Goal: Task Accomplishment & Management: Use online tool/utility

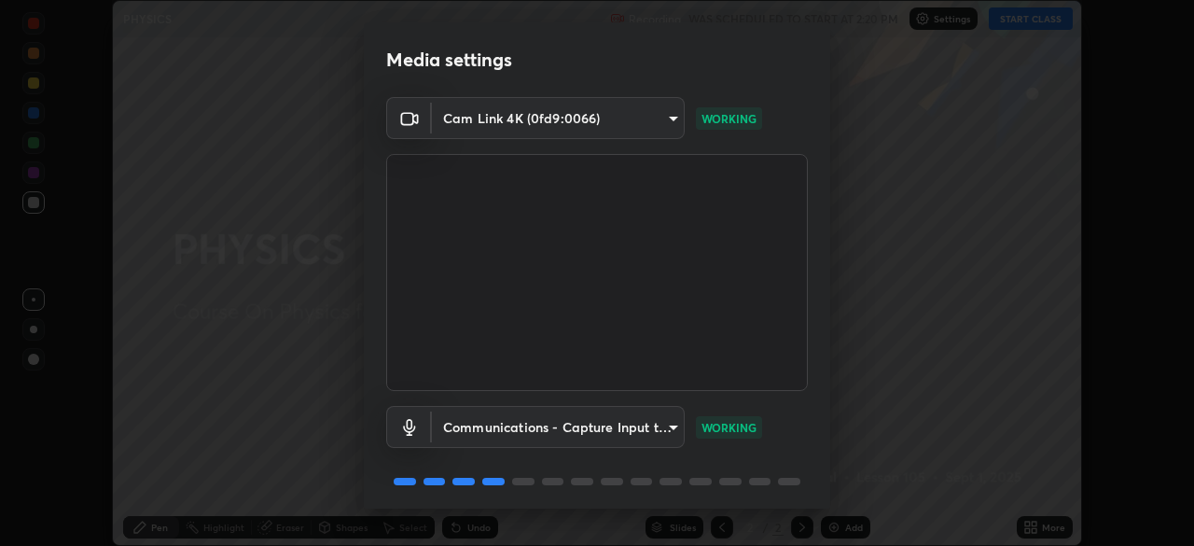
scroll to position [66, 0]
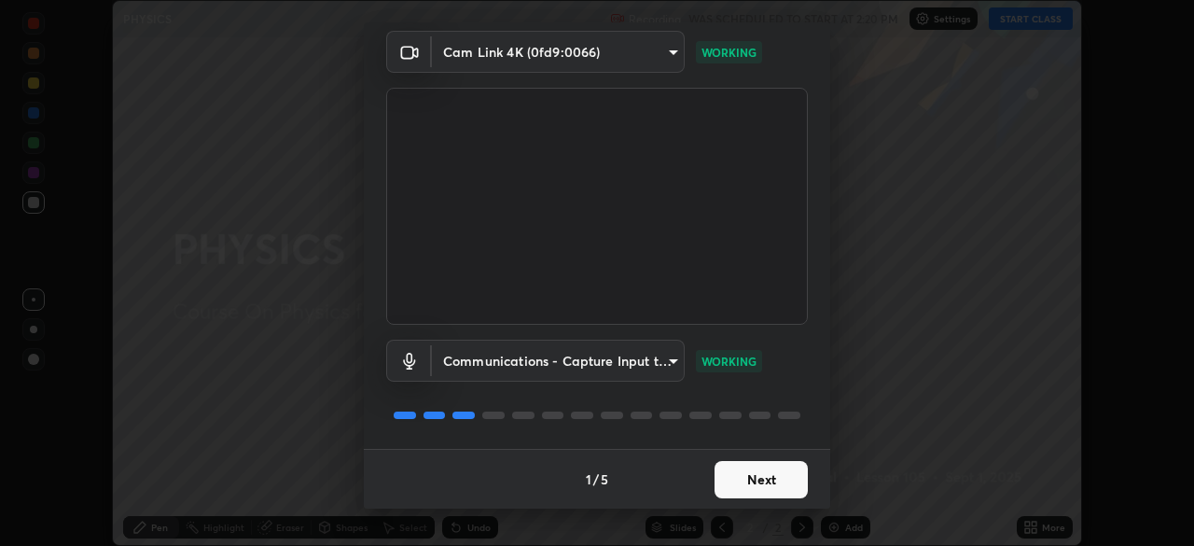
click at [757, 476] on button "Next" at bounding box center [761, 479] width 93 height 37
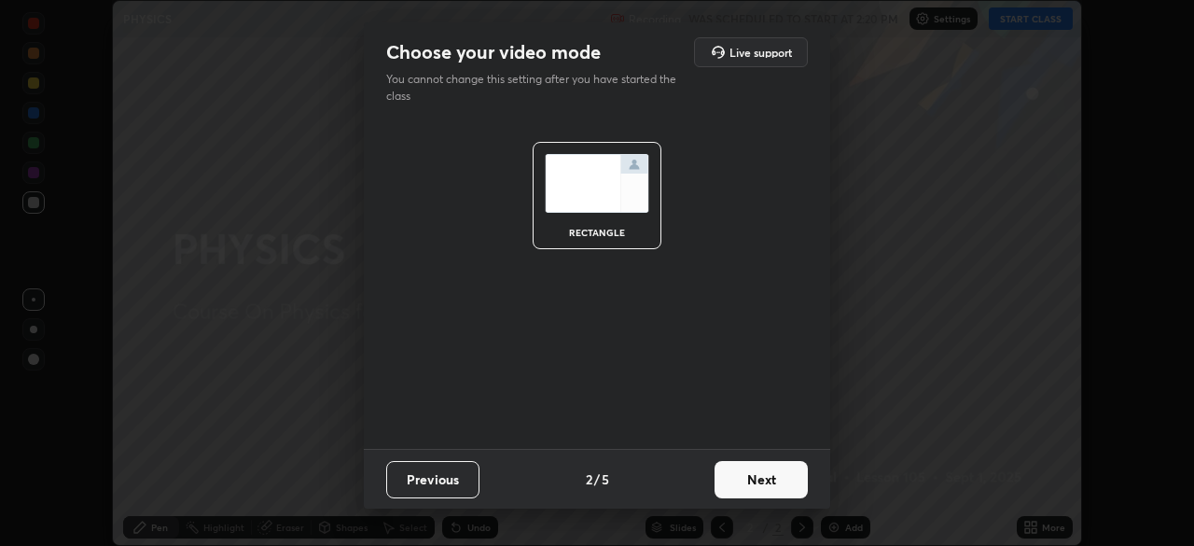
click at [752, 483] on button "Next" at bounding box center [761, 479] width 93 height 37
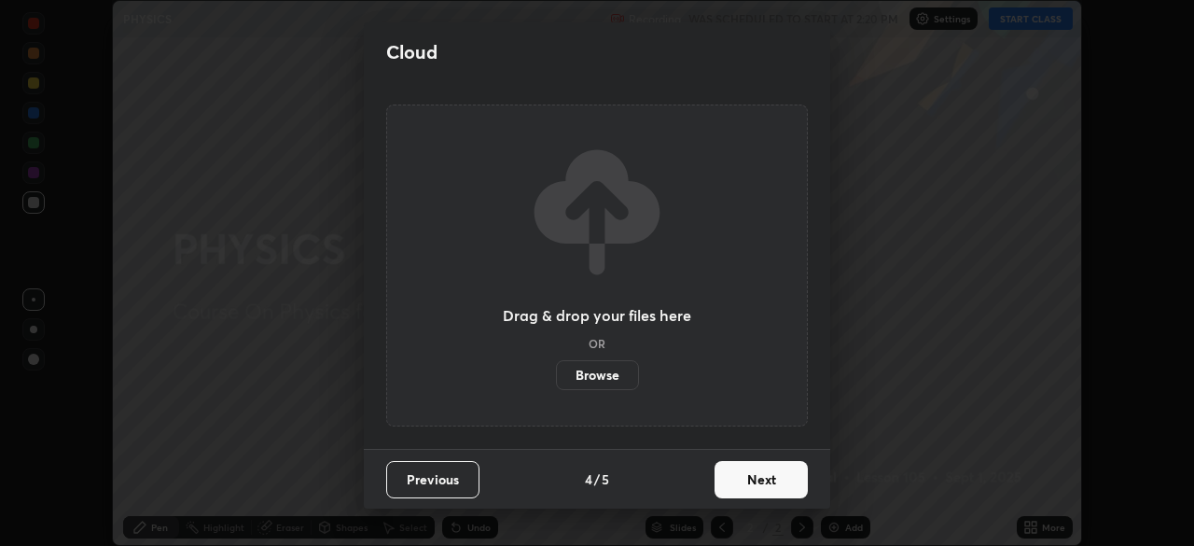
click at [755, 484] on button "Next" at bounding box center [761, 479] width 93 height 37
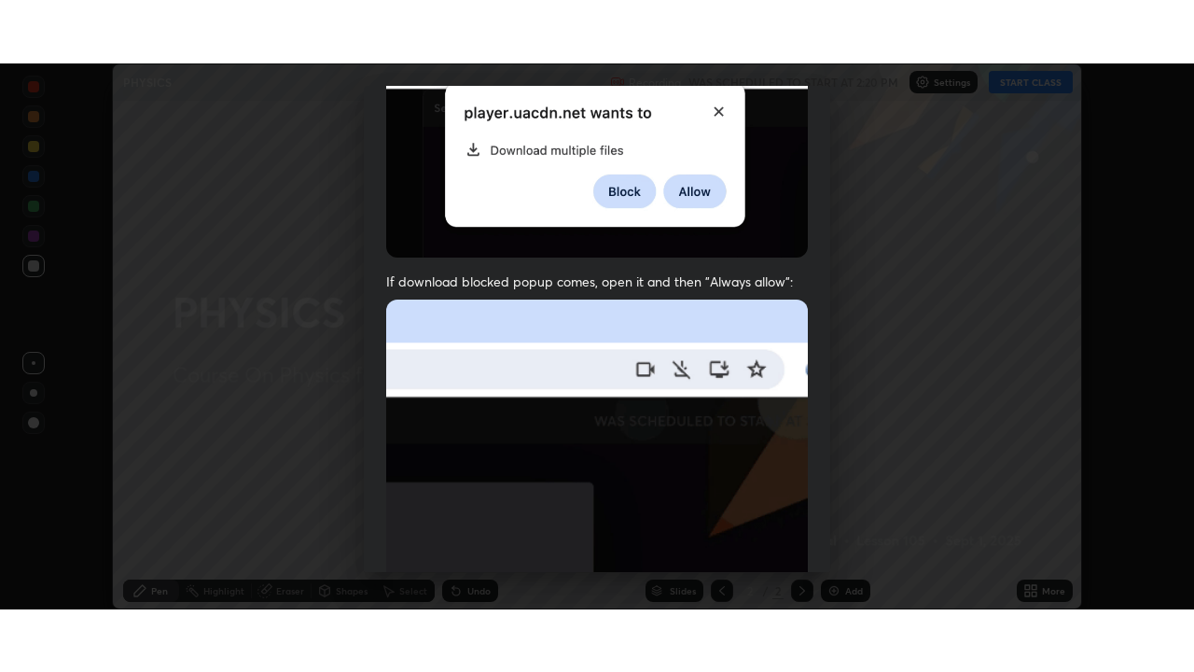
scroll to position [447, 0]
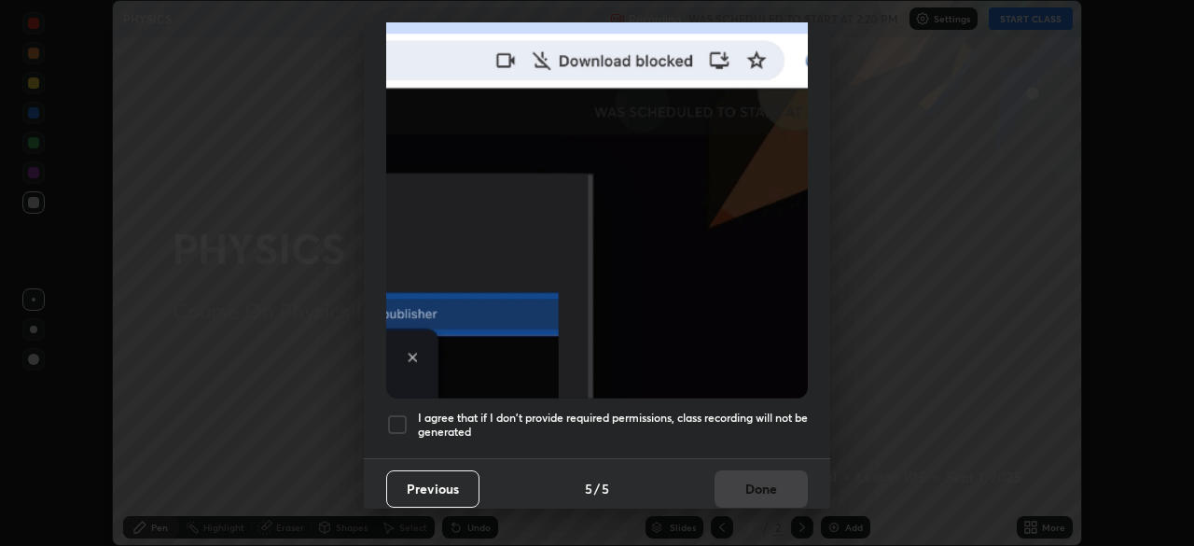
click at [401, 414] on div at bounding box center [397, 424] width 22 height 22
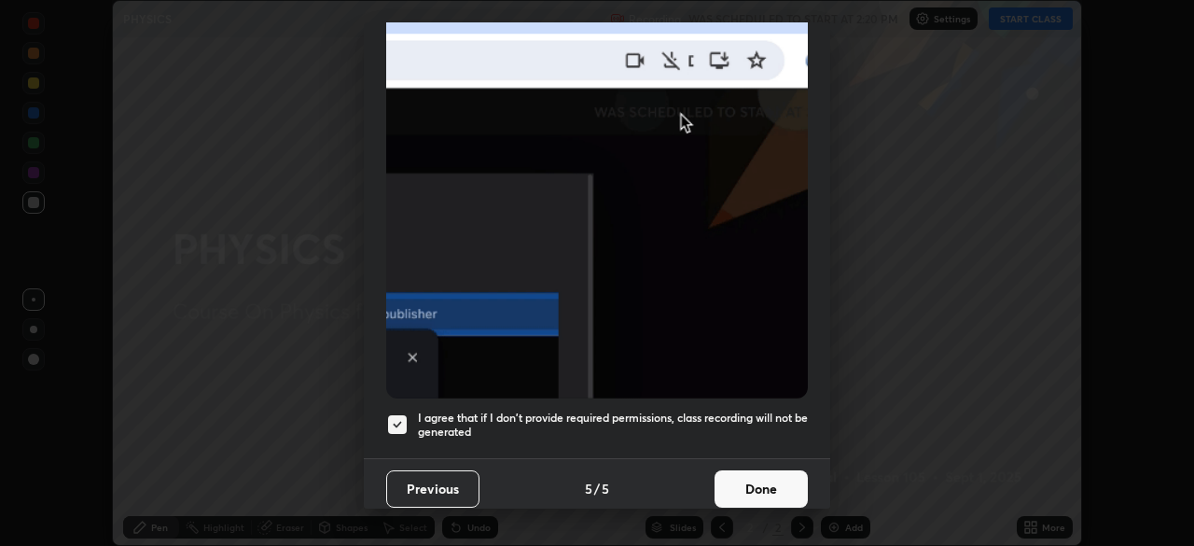
click at [740, 481] on button "Done" at bounding box center [761, 488] width 93 height 37
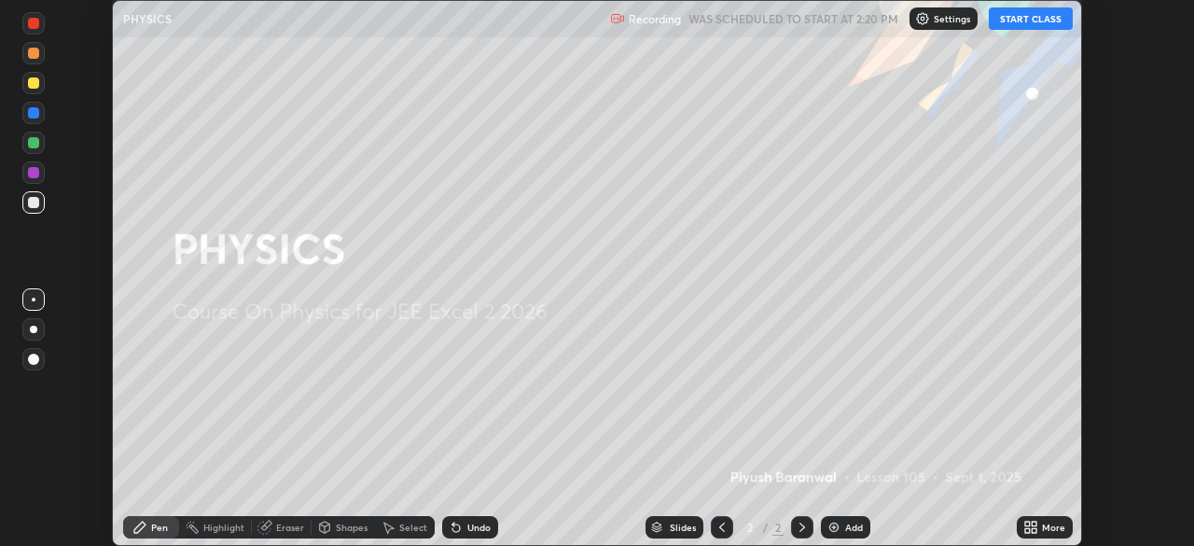
click at [1036, 526] on icon at bounding box center [1030, 527] width 15 height 15
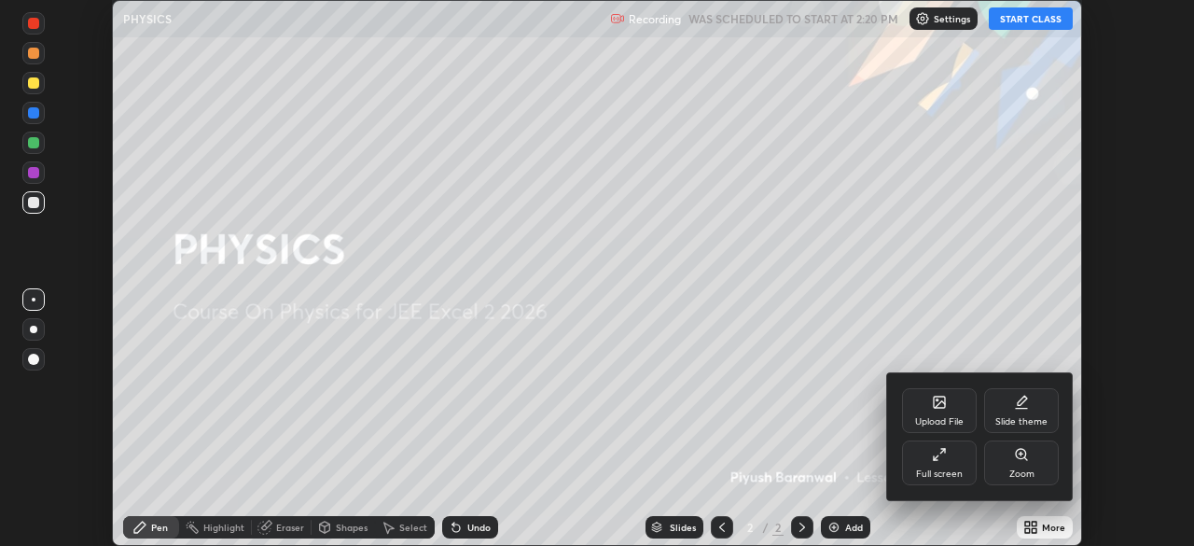
click at [936, 463] on div "Full screen" at bounding box center [939, 462] width 75 height 45
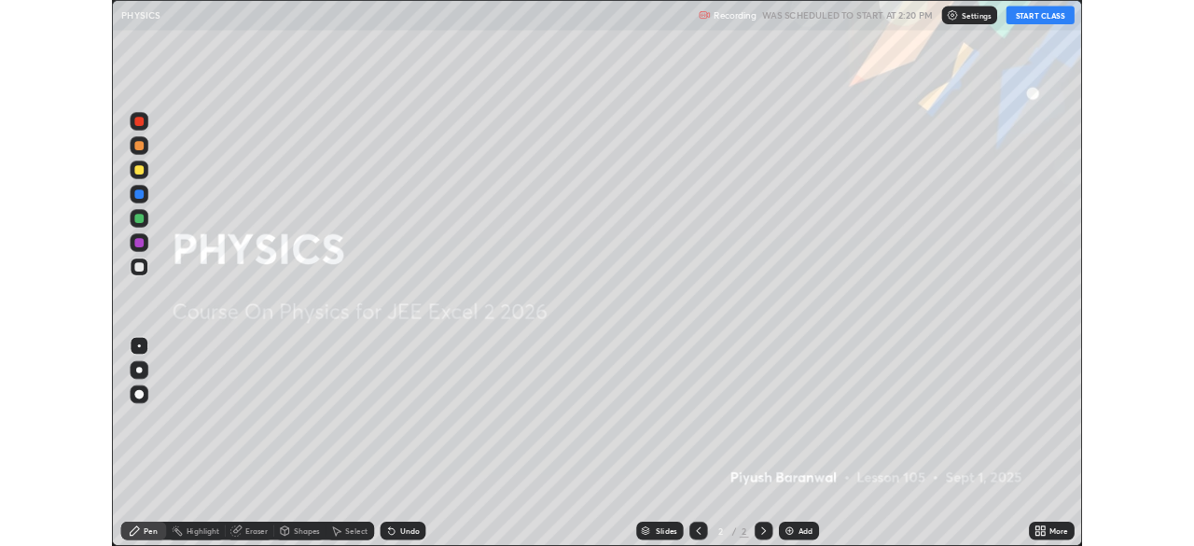
scroll to position [672, 1194]
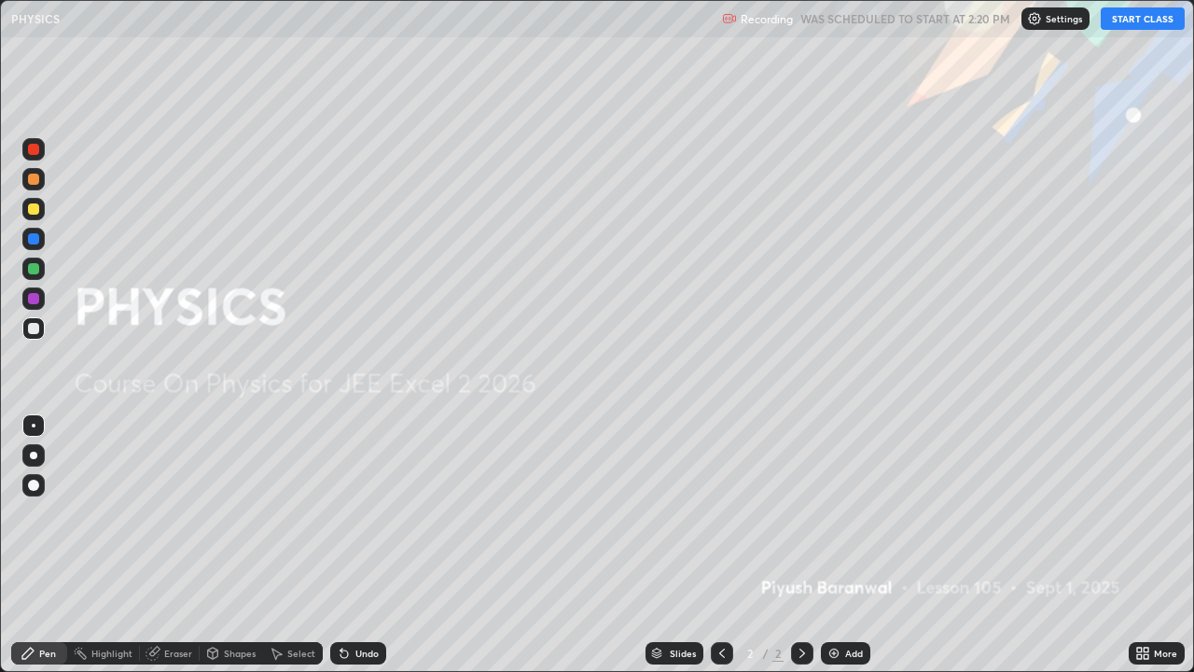
click at [837, 545] on img at bounding box center [833, 653] width 15 height 15
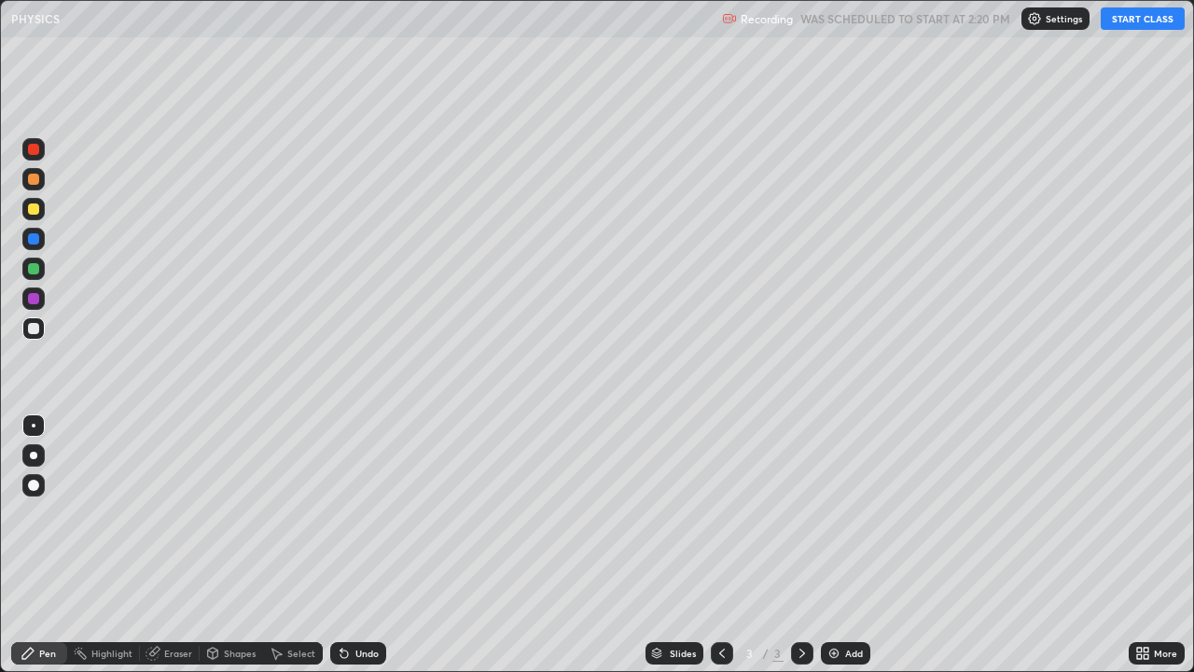
click at [1139, 545] on icon at bounding box center [1142, 653] width 15 height 15
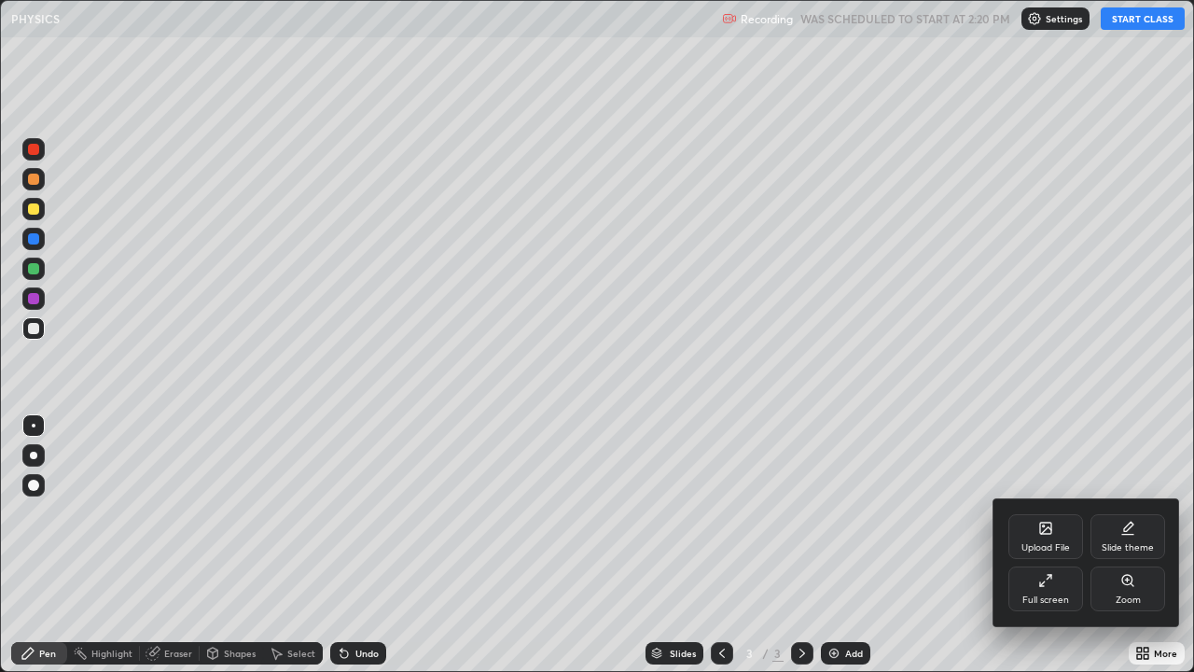
click at [1054, 545] on div "Full screen" at bounding box center [1045, 599] width 47 height 9
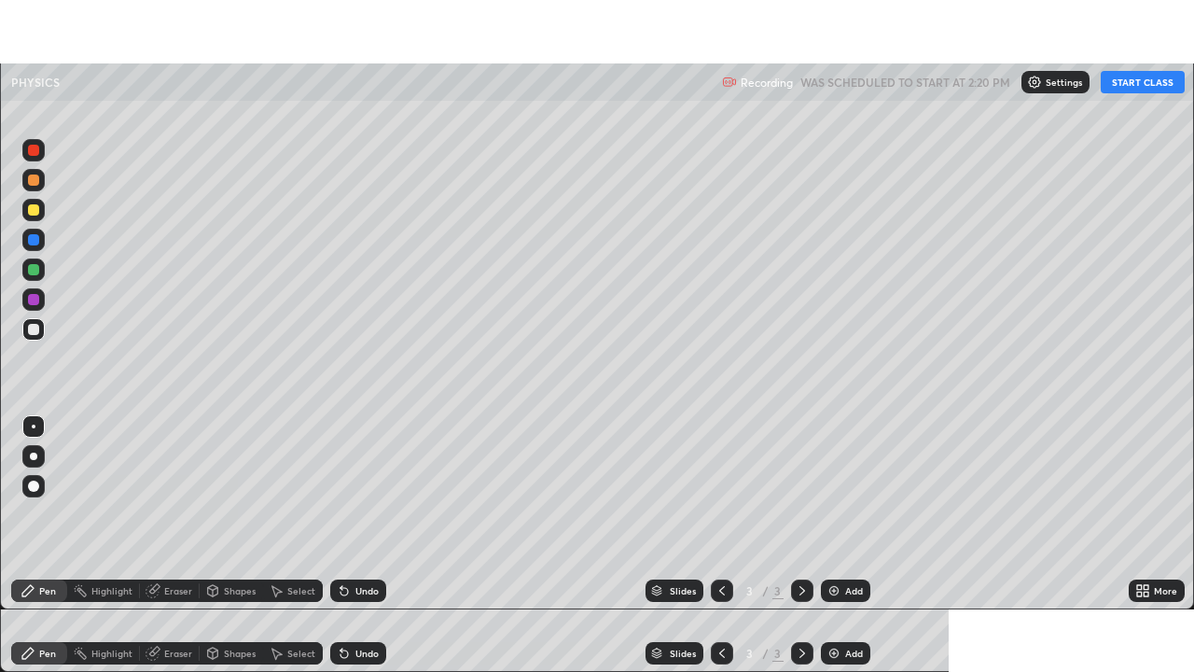
scroll to position [92736, 92088]
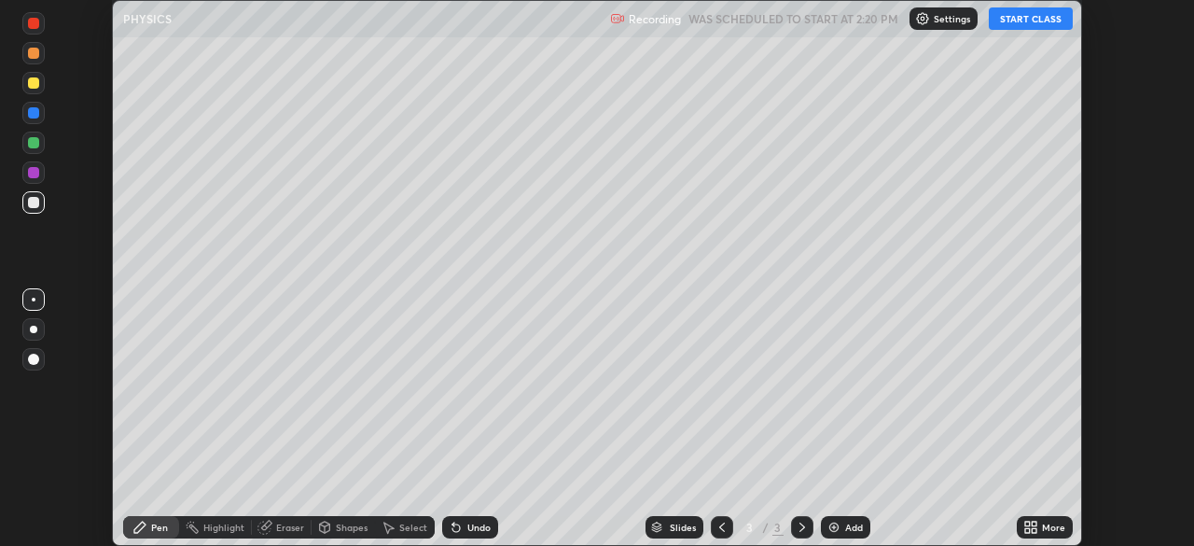
click at [1043, 523] on div "More" at bounding box center [1053, 526] width 23 height 9
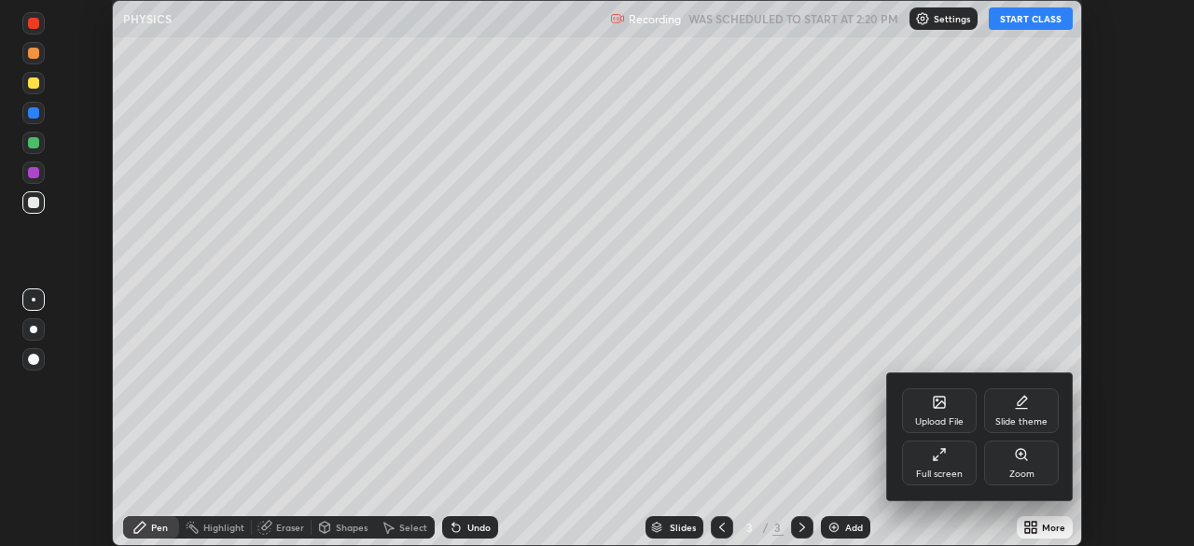
click at [955, 467] on div "Full screen" at bounding box center [939, 462] width 75 height 45
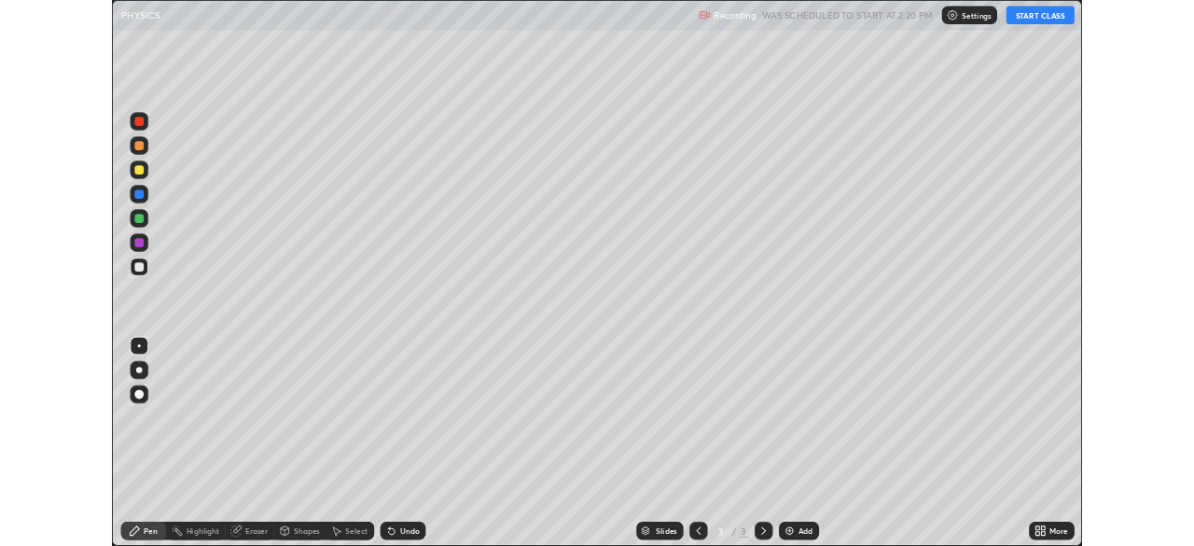
scroll to position [672, 1194]
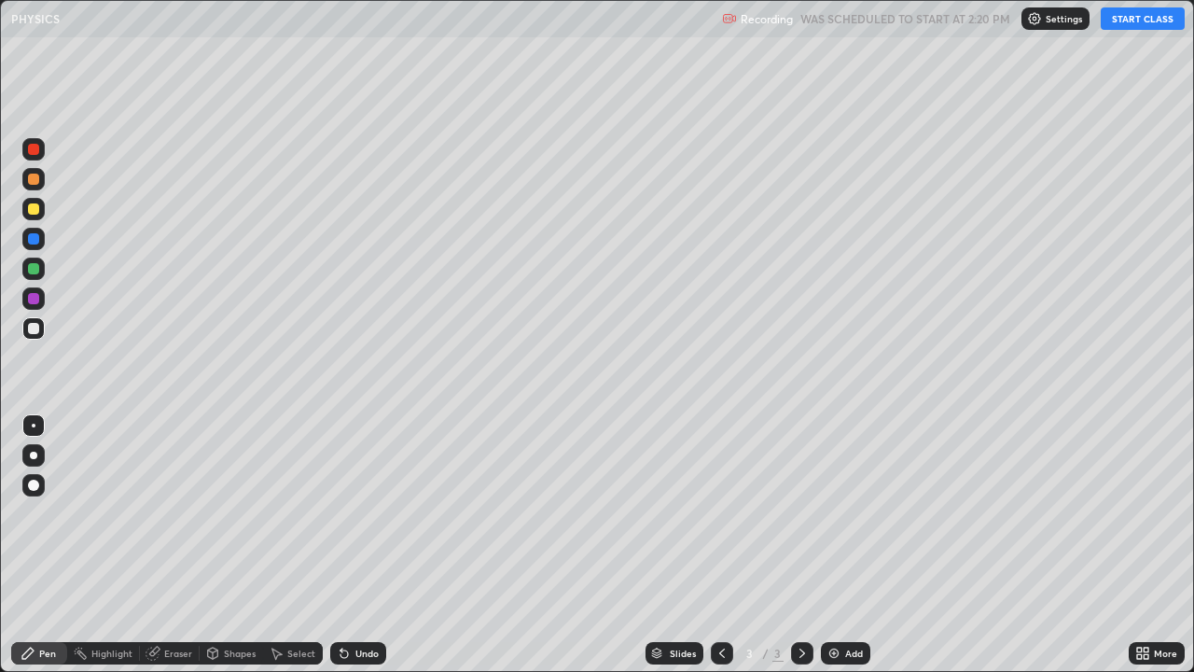
click at [1117, 25] on button "START CLASS" at bounding box center [1143, 18] width 84 height 22
click at [34, 209] on div at bounding box center [33, 208] width 11 height 11
click at [220, 545] on div "Shapes" at bounding box center [231, 653] width 63 height 22
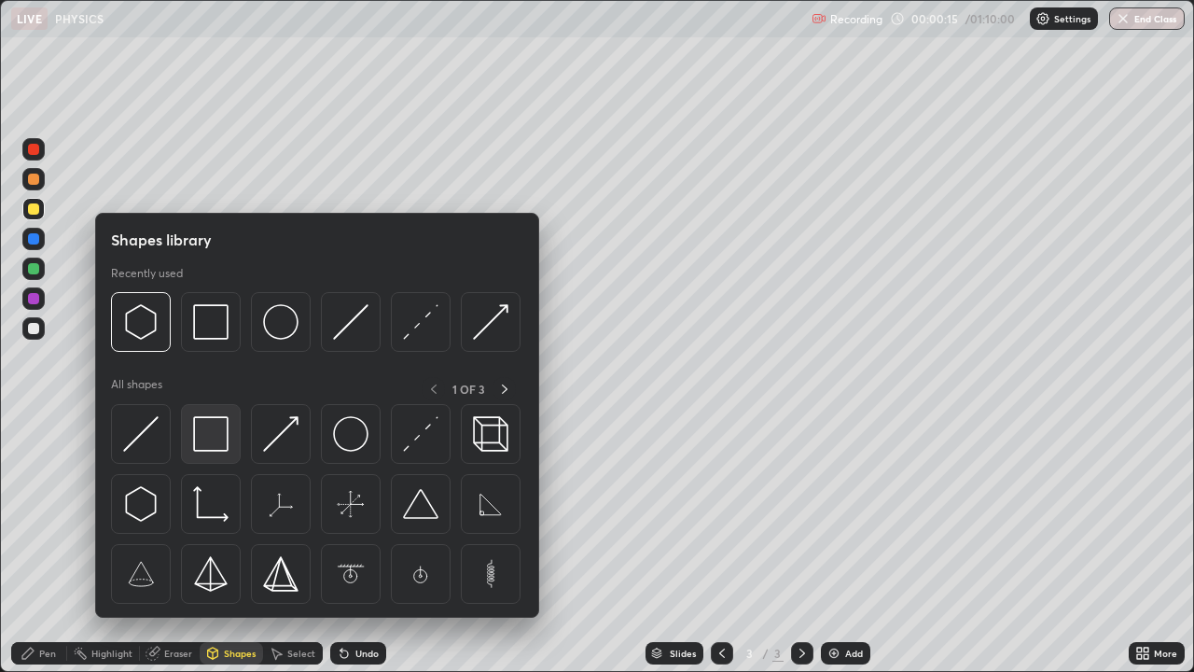
click at [215, 440] on img at bounding box center [210, 433] width 35 height 35
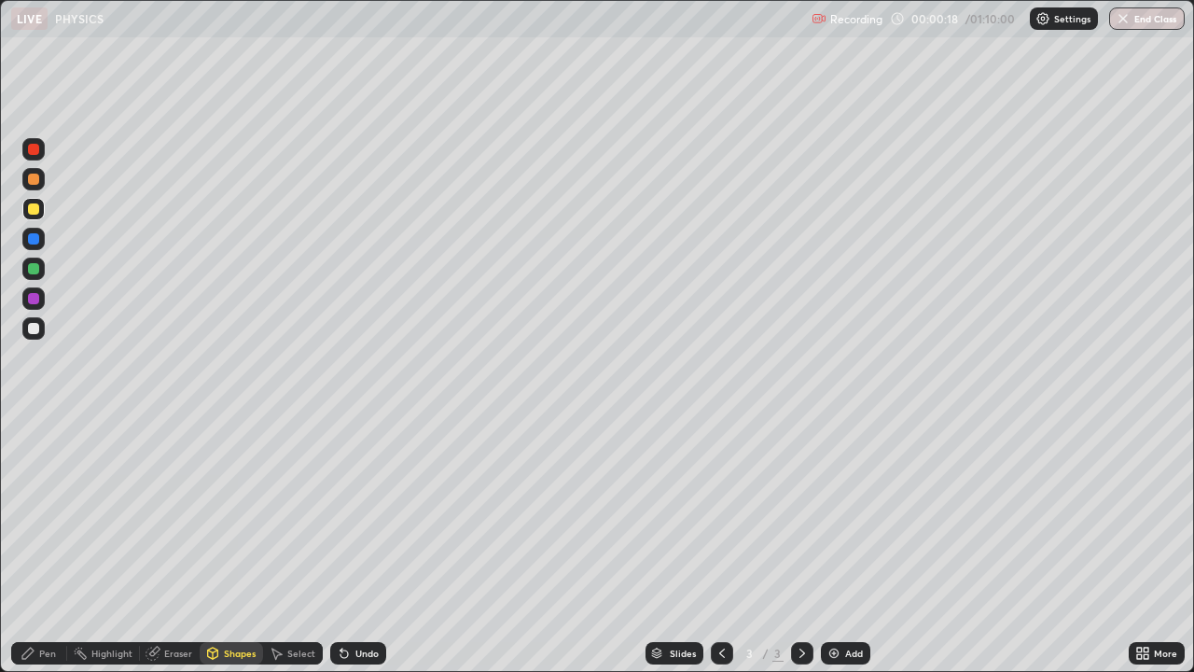
click at [34, 242] on div at bounding box center [33, 238] width 11 height 11
click at [294, 545] on div "Select" at bounding box center [301, 652] width 28 height 9
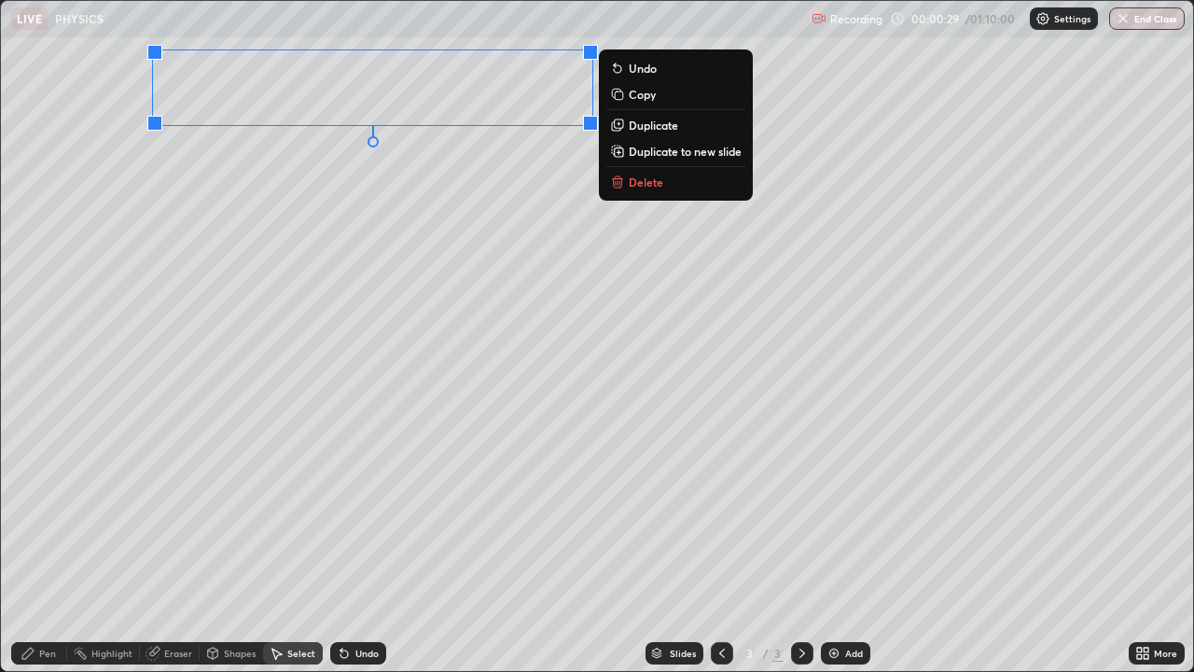
click at [351, 245] on div "0 ° Undo Copy Duplicate Duplicate to new slide Delete" at bounding box center [597, 336] width 1192 height 670
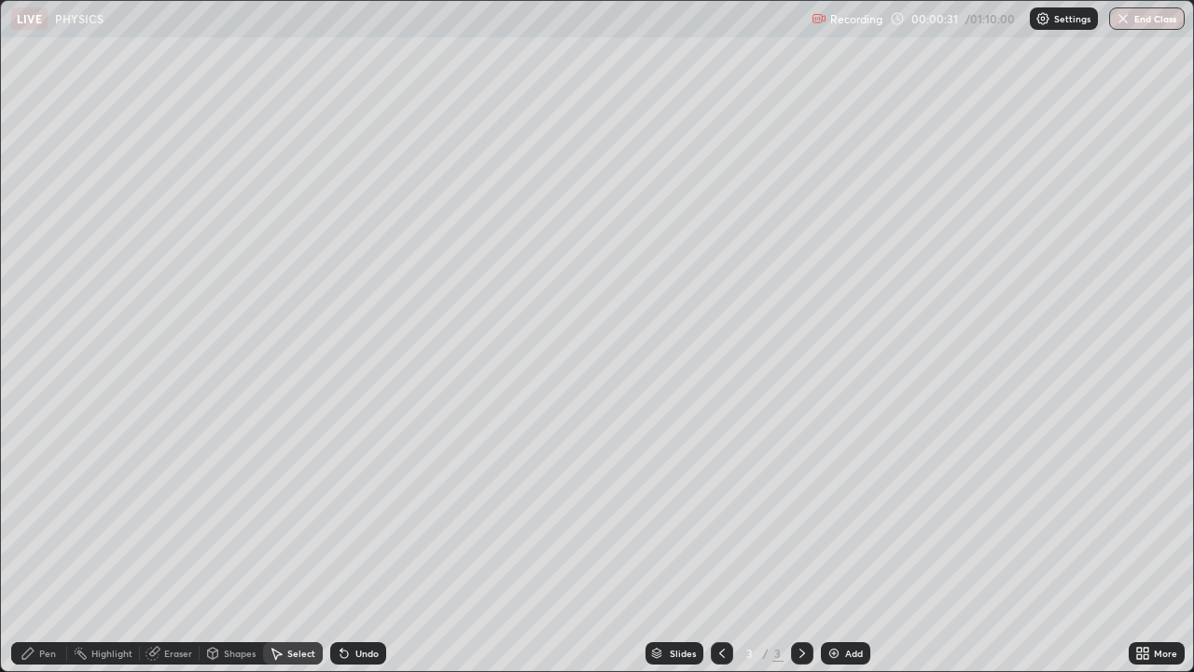
click at [170, 545] on div "Eraser" at bounding box center [170, 653] width 60 height 22
click at [225, 545] on div "Shapes" at bounding box center [240, 652] width 32 height 9
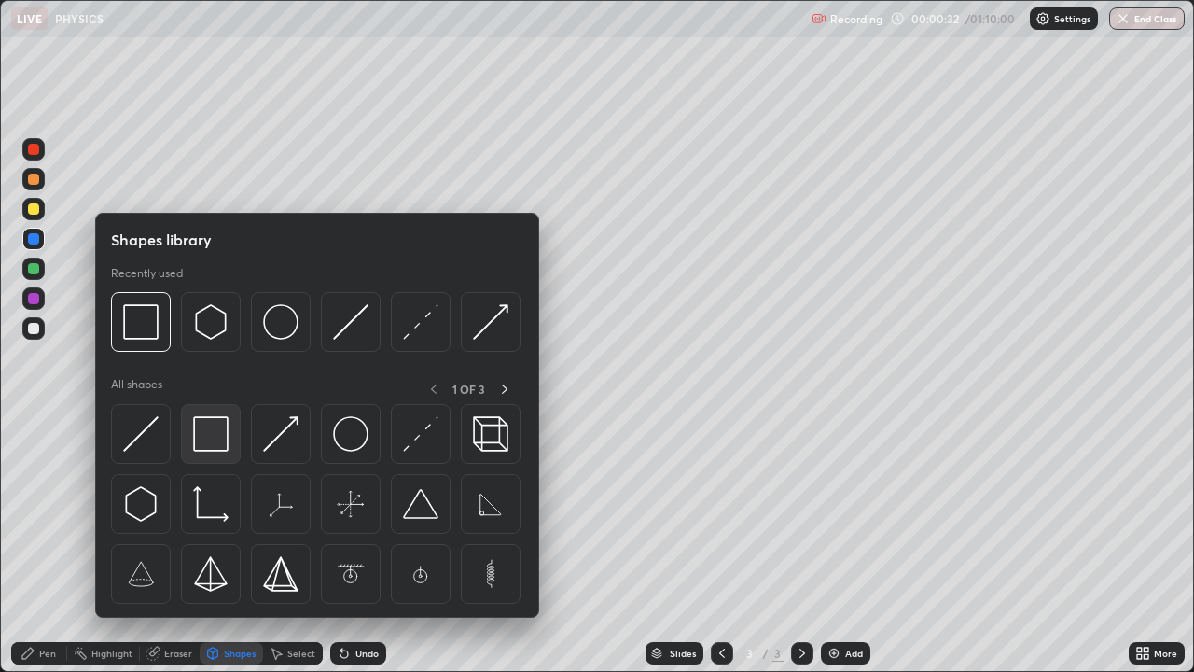
click at [209, 427] on img at bounding box center [210, 433] width 35 height 35
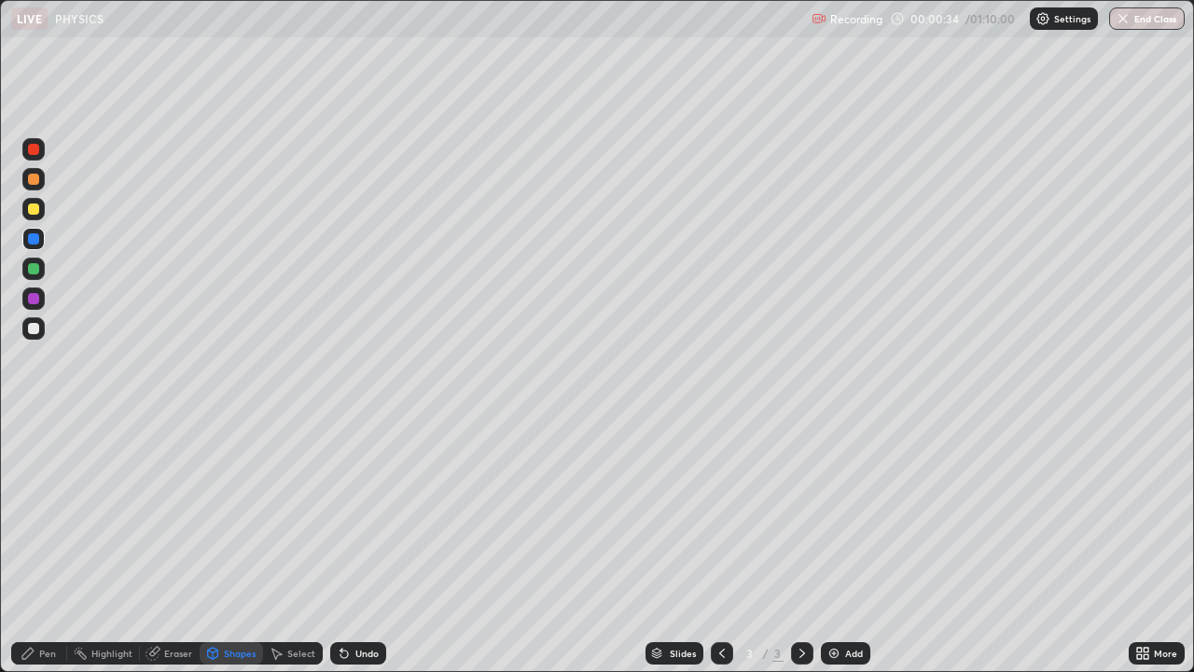
click at [33, 271] on div at bounding box center [33, 268] width 11 height 11
click at [51, 545] on div "Pen" at bounding box center [47, 652] width 17 height 9
click at [36, 328] on div at bounding box center [33, 328] width 11 height 11
click at [35, 272] on div at bounding box center [33, 268] width 11 height 11
click at [34, 300] on div at bounding box center [33, 298] width 11 height 11
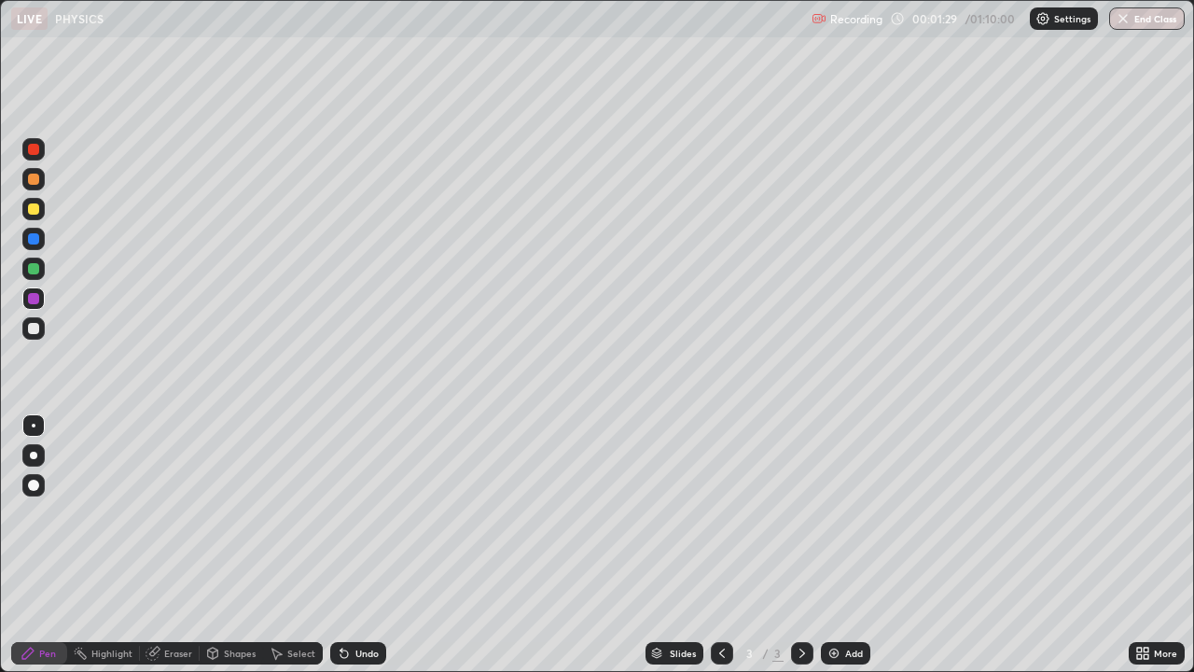
click at [29, 332] on div at bounding box center [33, 328] width 11 height 11
click at [36, 208] on div at bounding box center [33, 208] width 11 height 11
click at [33, 272] on div at bounding box center [33, 268] width 11 height 11
click at [29, 205] on div at bounding box center [33, 208] width 11 height 11
click at [43, 272] on div at bounding box center [33, 268] width 22 height 22
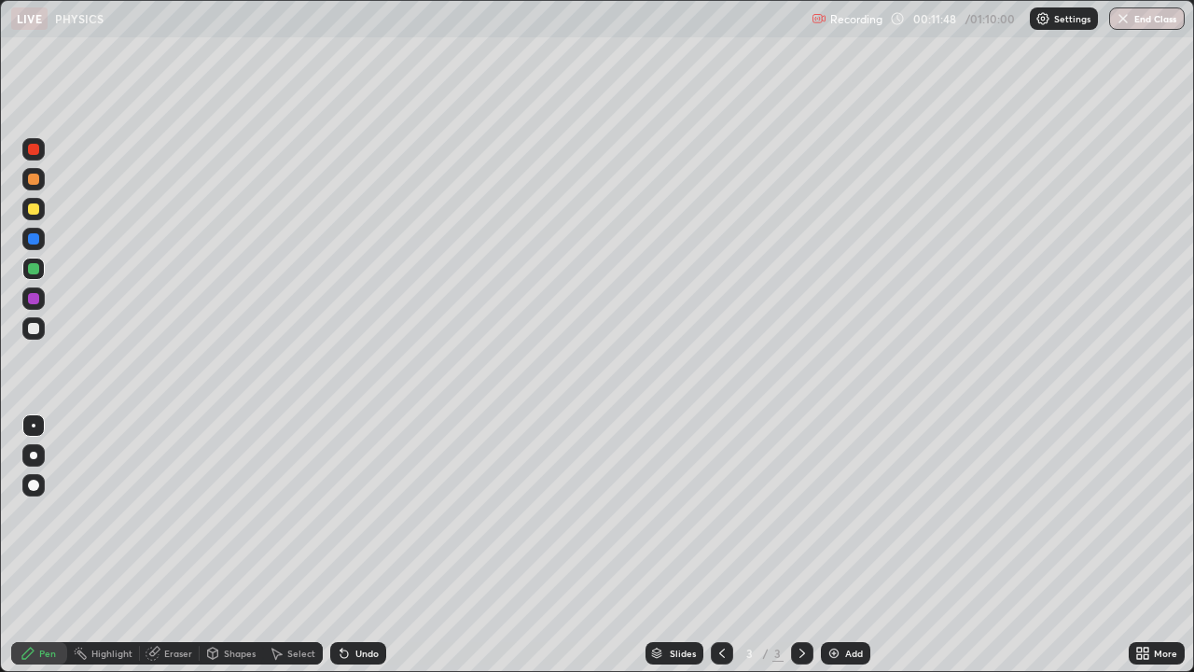
click at [837, 545] on img at bounding box center [833, 653] width 15 height 15
click at [41, 211] on div at bounding box center [33, 209] width 22 height 22
click at [36, 271] on div at bounding box center [33, 268] width 11 height 11
click at [34, 329] on div at bounding box center [33, 328] width 11 height 11
click at [845, 545] on div "Add" at bounding box center [854, 652] width 18 height 9
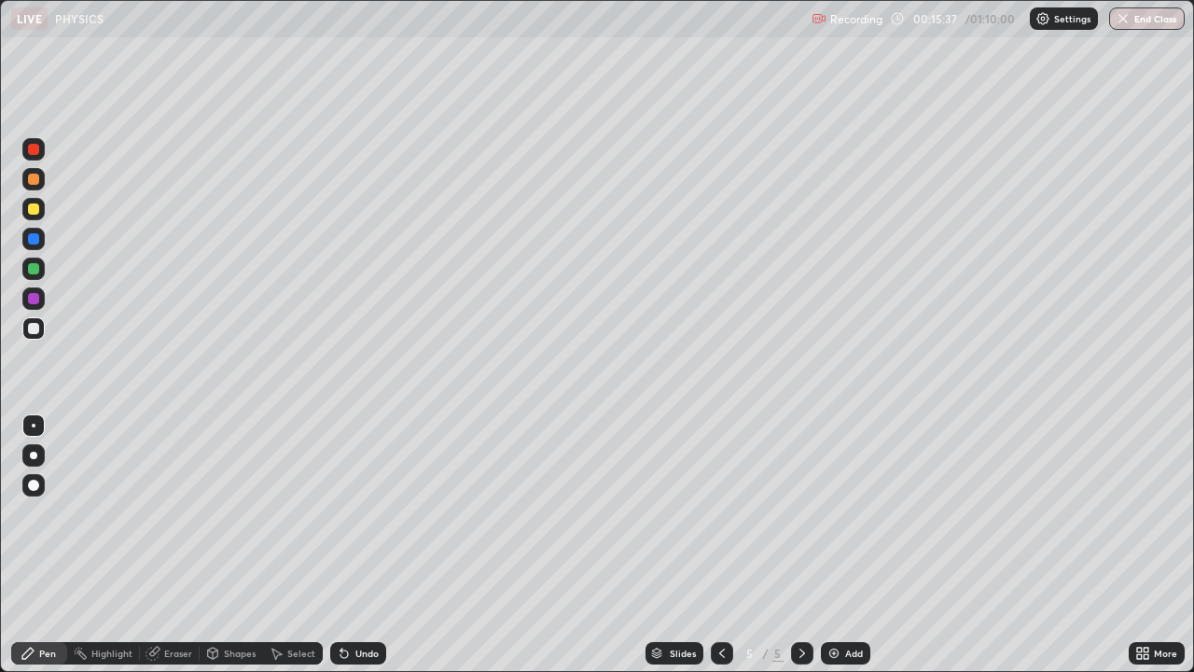
click at [711, 545] on div at bounding box center [722, 653] width 22 height 22
click at [801, 545] on icon at bounding box center [802, 653] width 15 height 15
click at [282, 545] on icon at bounding box center [276, 653] width 15 height 15
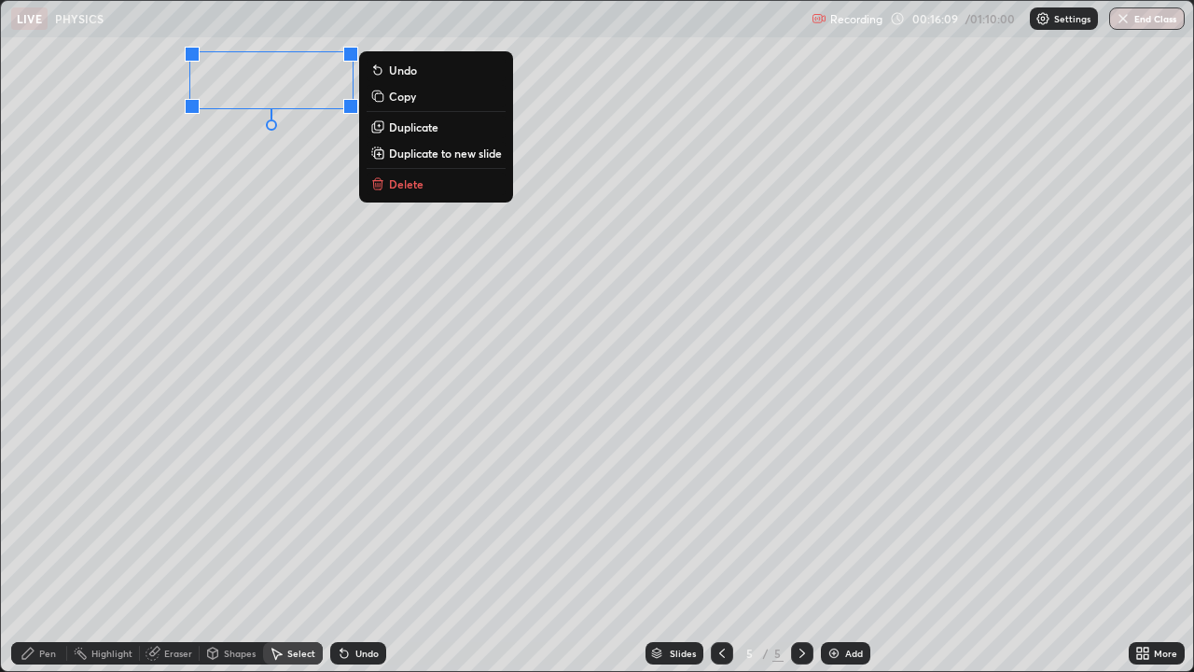
click at [272, 225] on div "0 ° Undo Copy Duplicate Duplicate to new slide Delete" at bounding box center [597, 336] width 1192 height 670
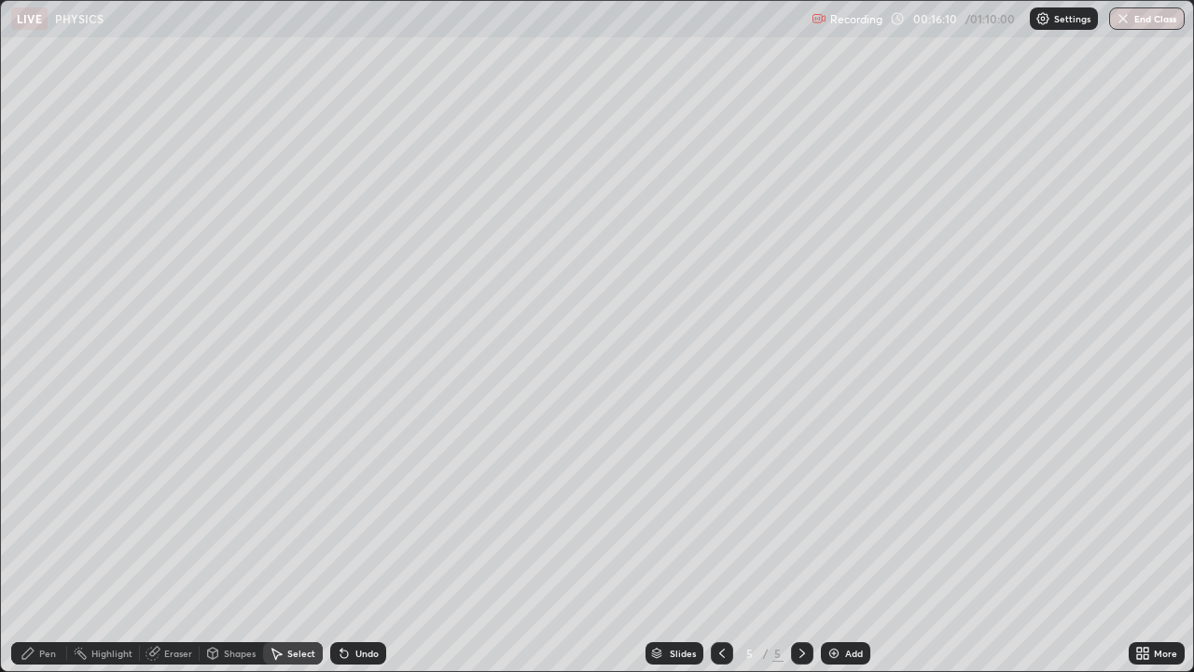
click at [50, 545] on div "Pen" at bounding box center [47, 652] width 17 height 9
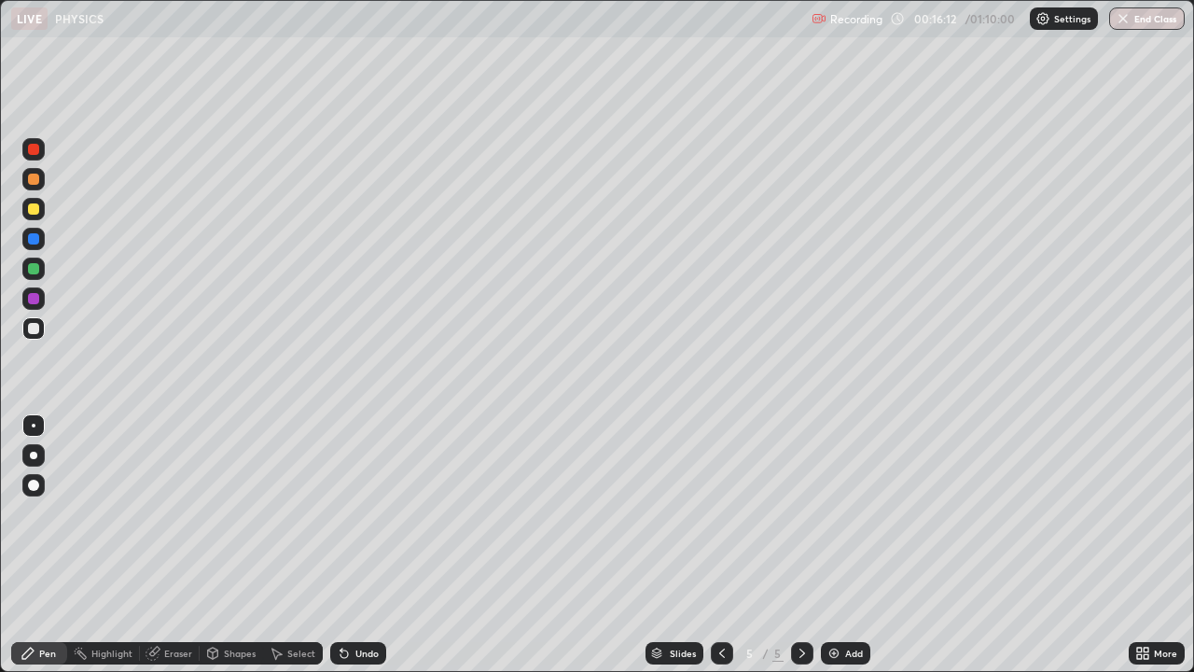
click at [34, 330] on div at bounding box center [33, 328] width 11 height 11
click at [292, 545] on div "Select" at bounding box center [301, 652] width 28 height 9
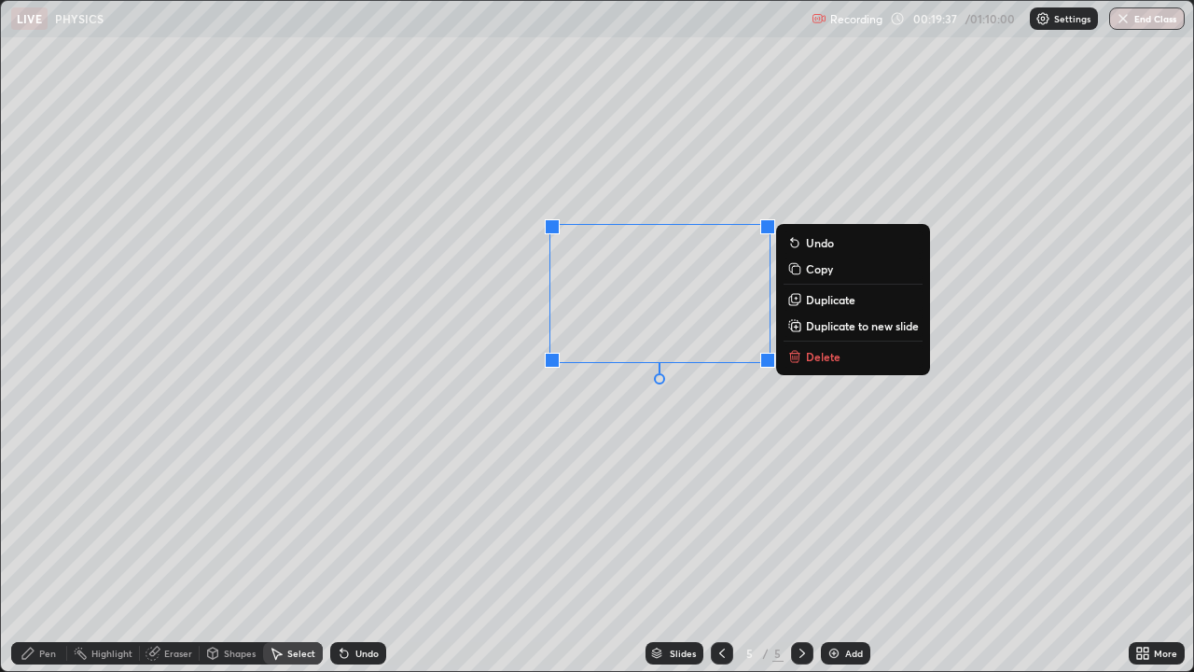
click at [798, 362] on icon at bounding box center [794, 356] width 15 height 15
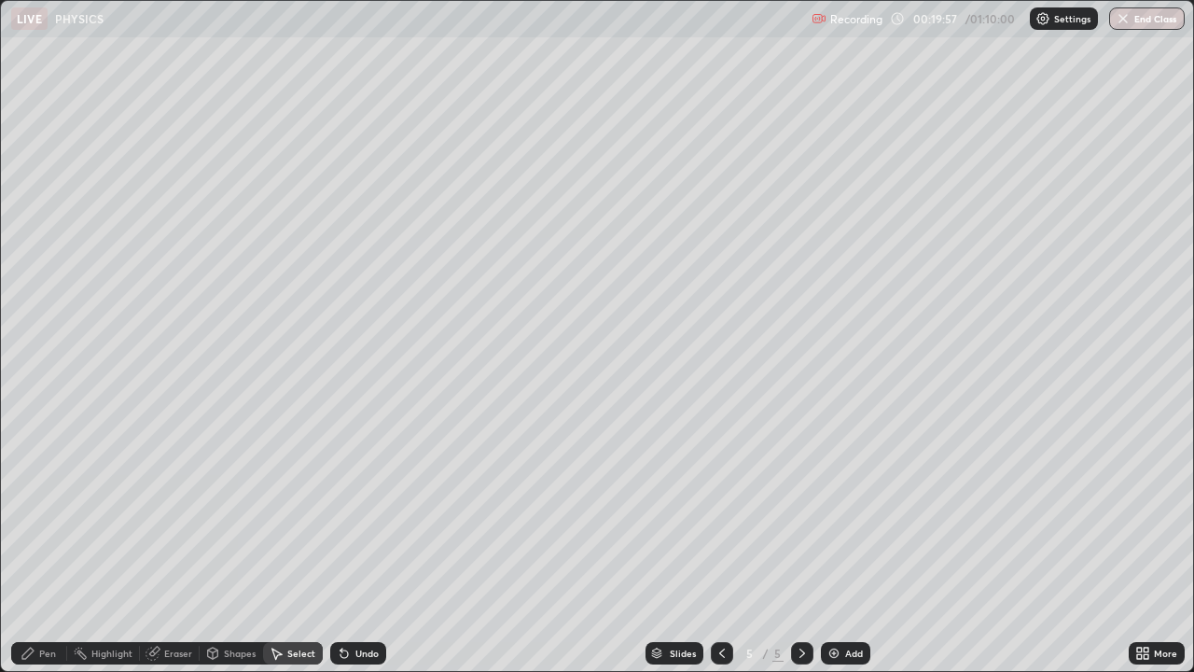
click at [39, 545] on div "Pen" at bounding box center [47, 652] width 17 height 9
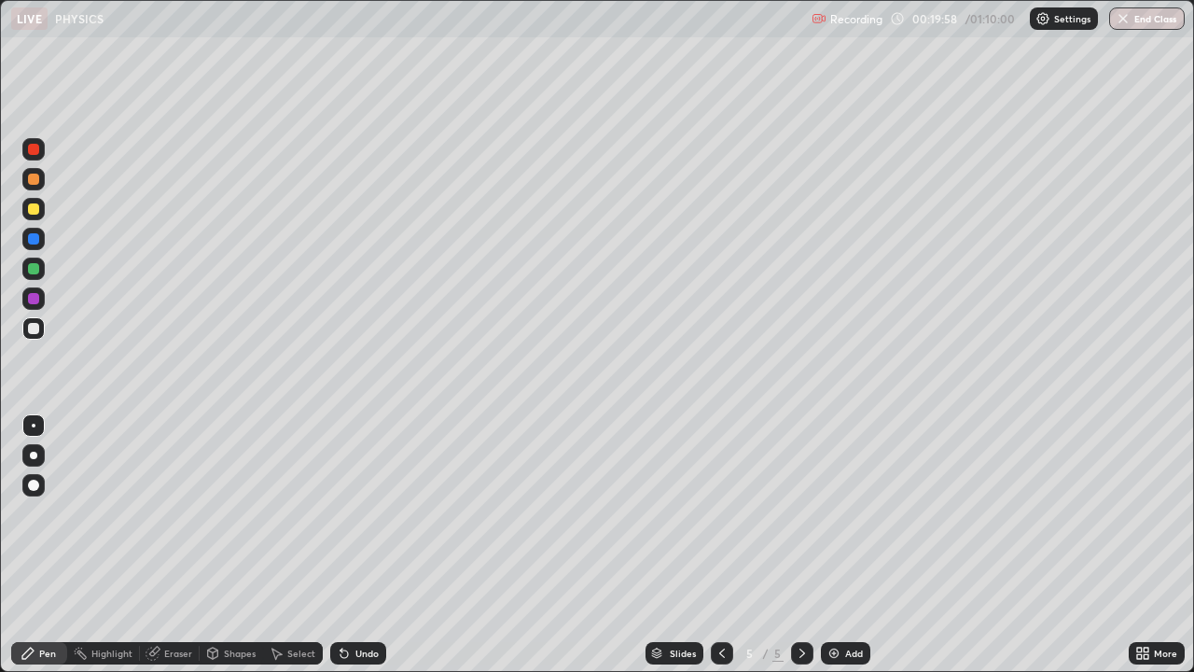
click at [35, 240] on div at bounding box center [33, 238] width 11 height 11
click at [34, 333] on div at bounding box center [33, 328] width 11 height 11
click at [162, 545] on div "Eraser" at bounding box center [170, 653] width 60 height 22
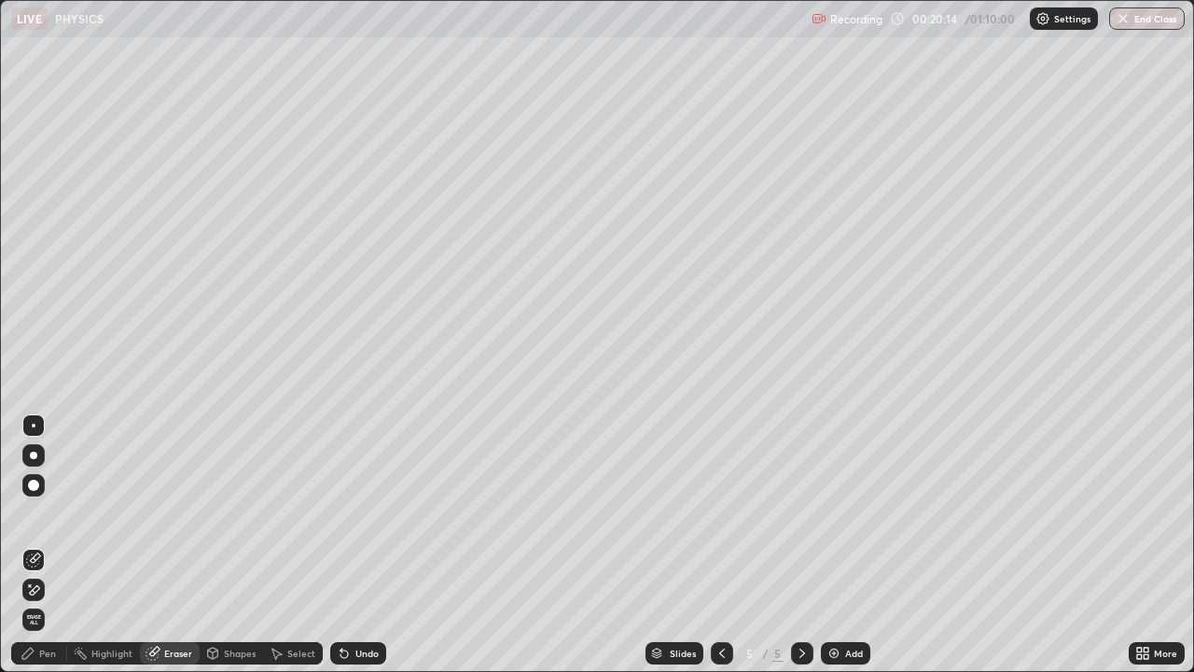
click at [48, 545] on div "Pen" at bounding box center [47, 652] width 17 height 9
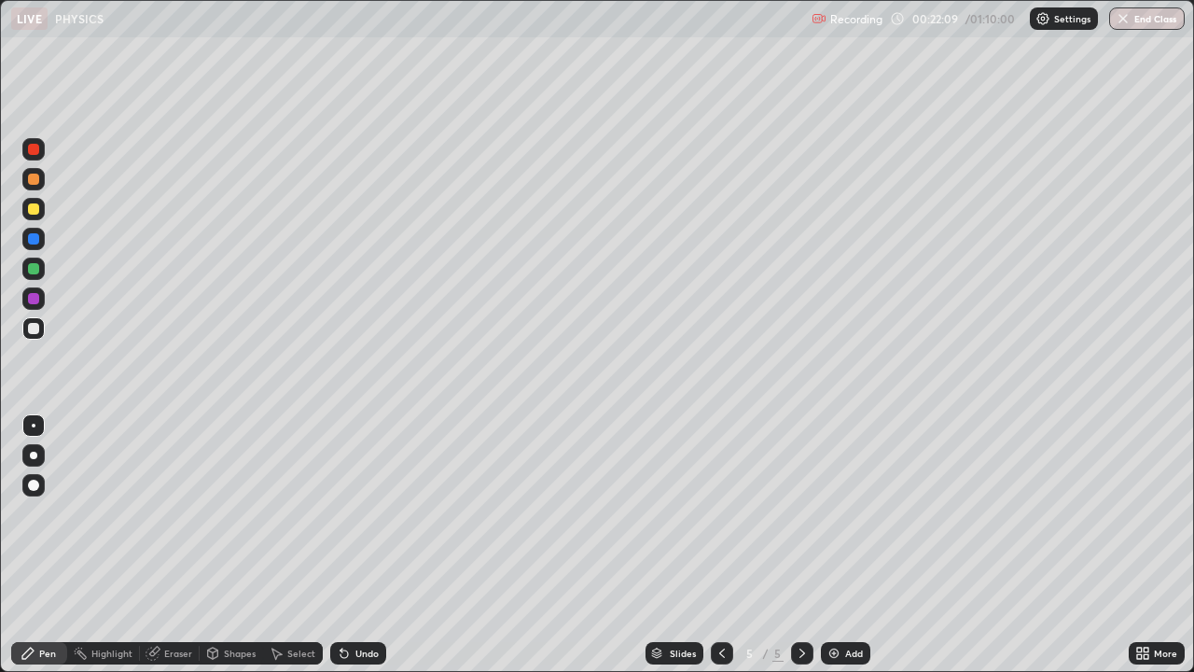
click at [32, 208] on div at bounding box center [33, 208] width 11 height 11
click at [30, 330] on div at bounding box center [33, 328] width 11 height 11
click at [831, 545] on img at bounding box center [833, 653] width 15 height 15
click at [31, 272] on div at bounding box center [33, 268] width 11 height 11
click at [299, 545] on div "Select" at bounding box center [301, 652] width 28 height 9
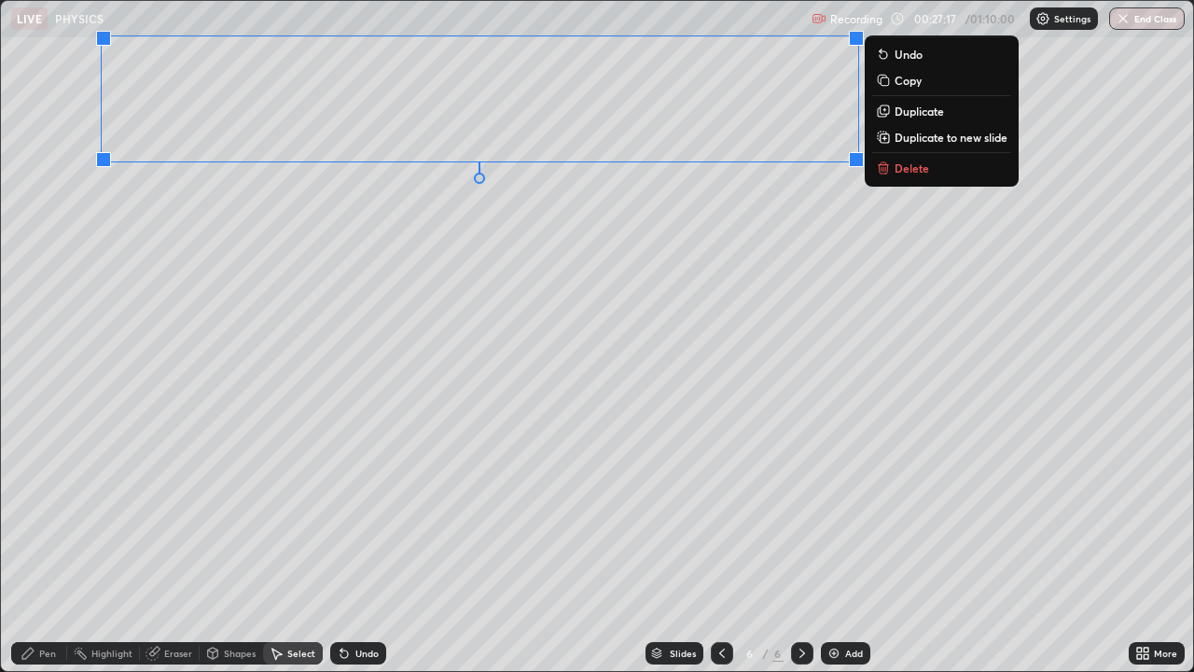
click at [656, 239] on div "0 ° Undo Copy Duplicate Duplicate to new slide Delete" at bounding box center [597, 336] width 1192 height 670
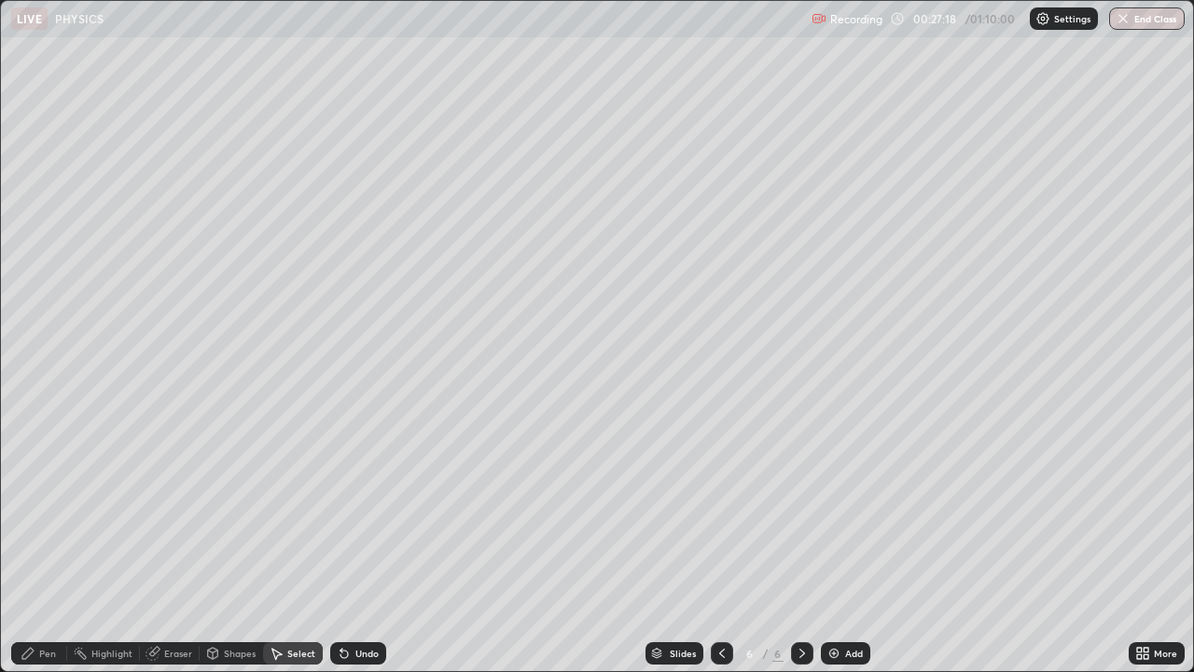
click at [56, 545] on div "Pen" at bounding box center [39, 653] width 56 height 22
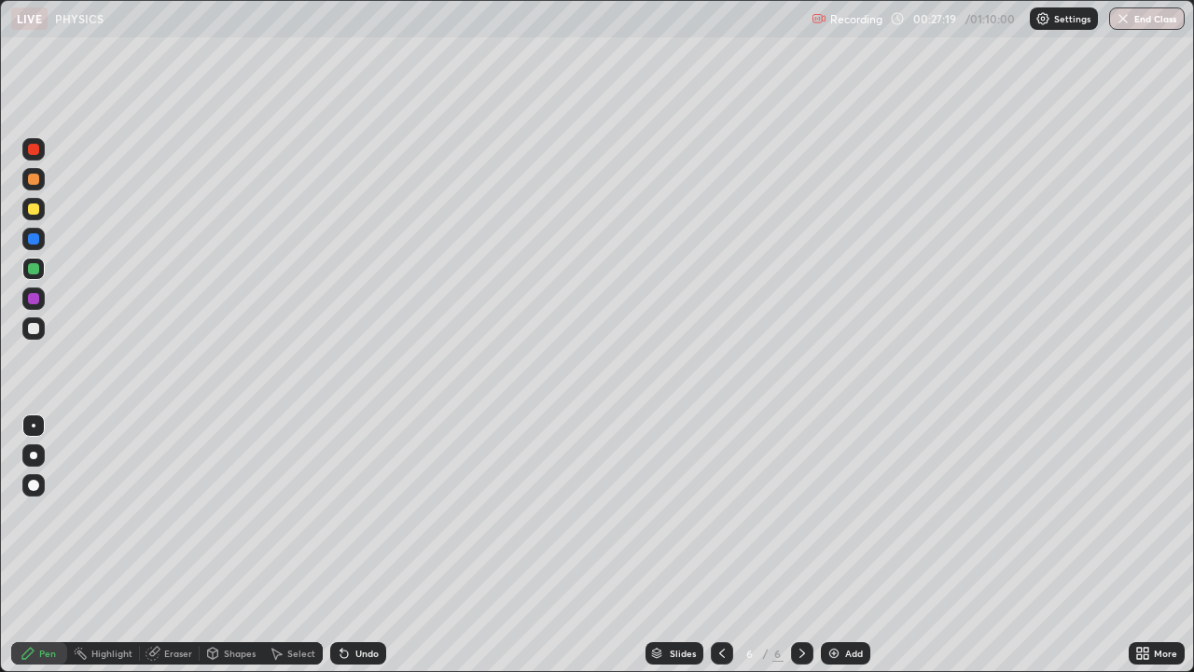
click at [32, 213] on div at bounding box center [33, 208] width 11 height 11
click at [31, 332] on div at bounding box center [33, 328] width 11 height 11
click at [37, 271] on div at bounding box center [33, 268] width 11 height 11
click at [715, 545] on icon at bounding box center [722, 653] width 15 height 15
click at [718, 545] on icon at bounding box center [722, 653] width 15 height 15
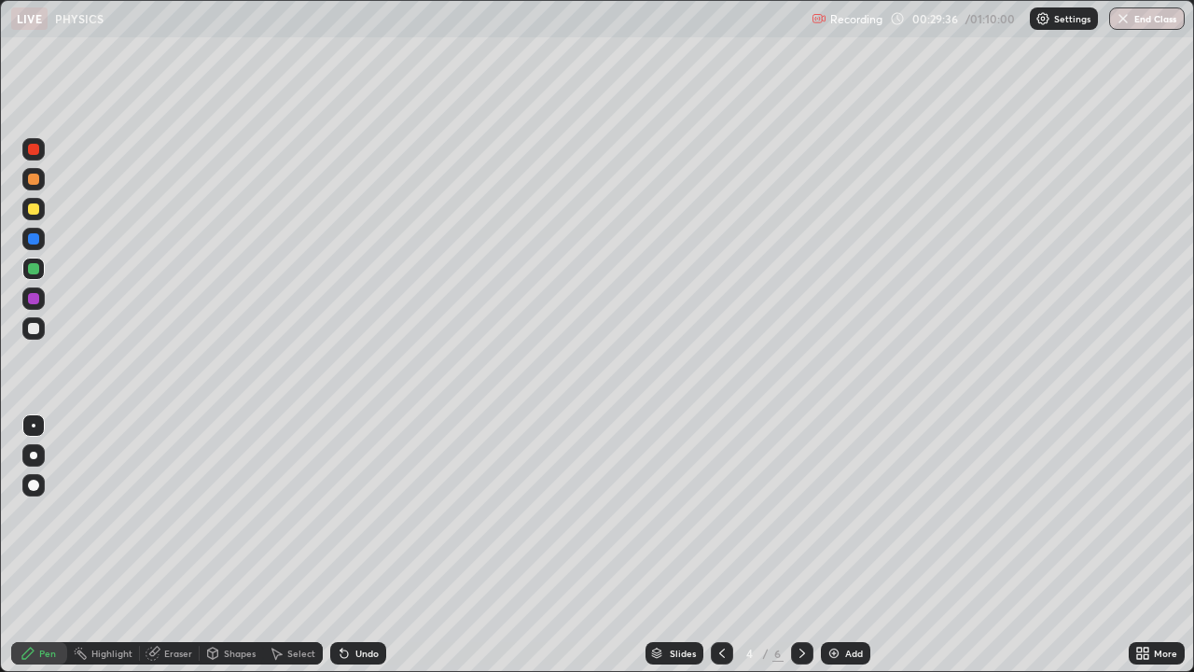
click at [722, 545] on icon at bounding box center [722, 653] width 15 height 15
click at [800, 545] on icon at bounding box center [802, 653] width 15 height 15
click at [801, 545] on icon at bounding box center [802, 652] width 6 height 9
click at [800, 545] on icon at bounding box center [802, 653] width 15 height 15
click at [32, 329] on div at bounding box center [33, 328] width 11 height 11
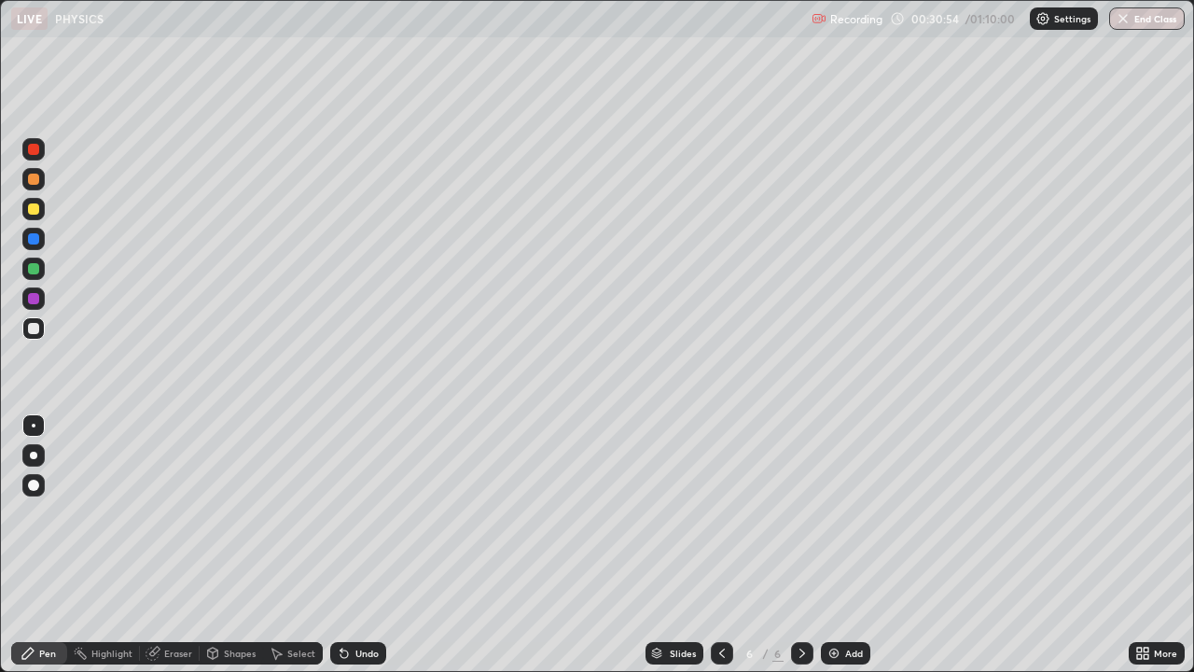
click at [227, 545] on div "Shapes" at bounding box center [240, 652] width 32 height 9
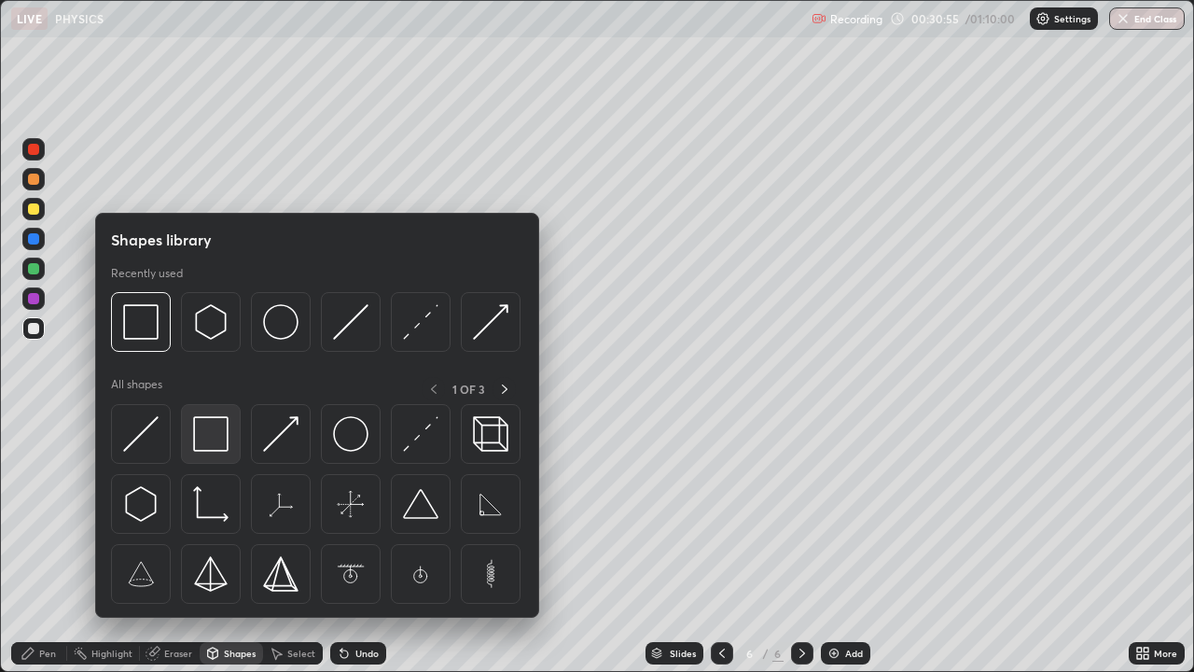
click at [205, 432] on img at bounding box center [210, 433] width 35 height 35
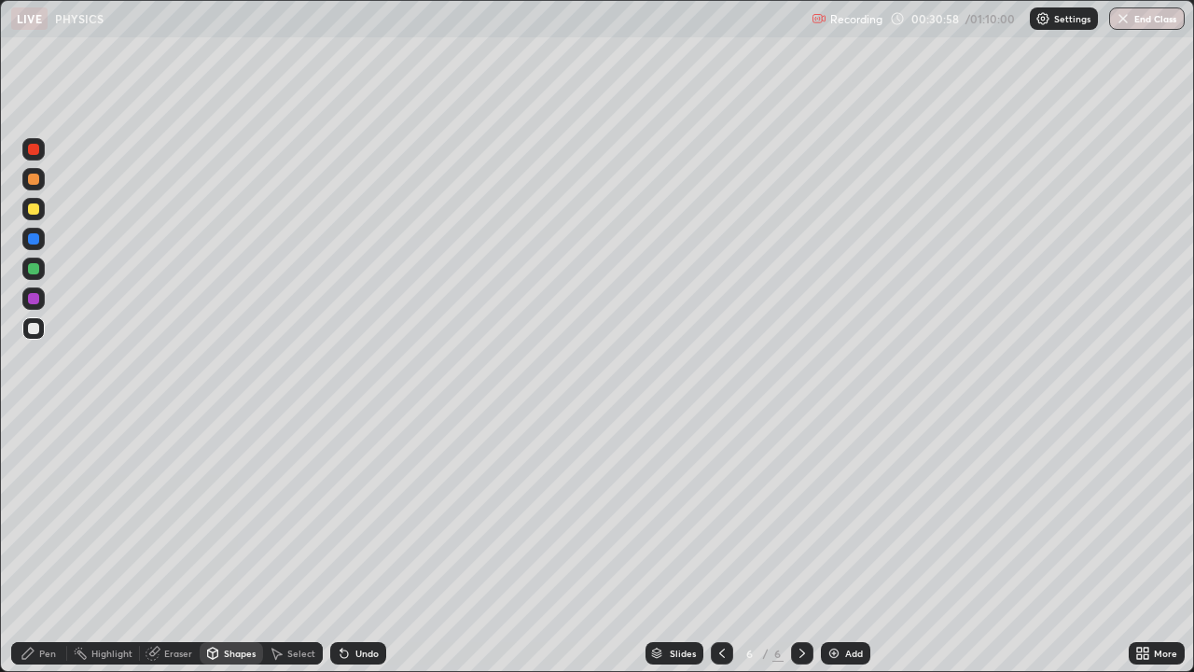
click at [42, 545] on div "Pen" at bounding box center [47, 652] width 17 height 9
click at [28, 273] on div at bounding box center [33, 268] width 22 height 22
click at [284, 545] on div "Select" at bounding box center [293, 653] width 60 height 22
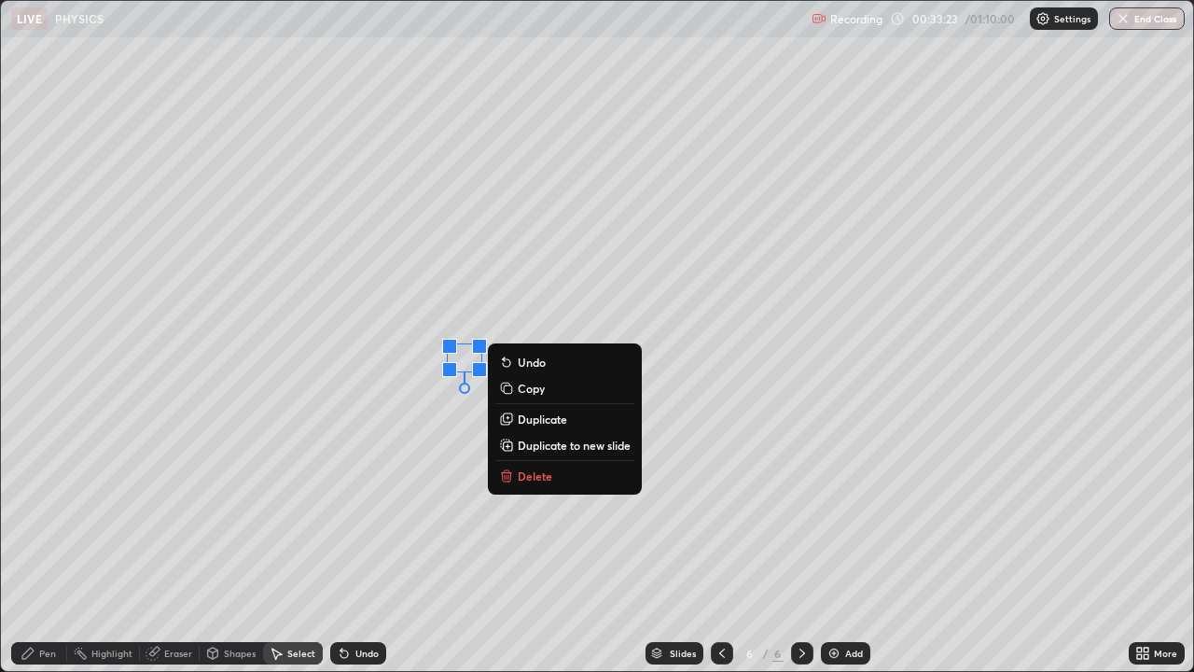
click at [531, 471] on p "Delete" at bounding box center [535, 475] width 35 height 15
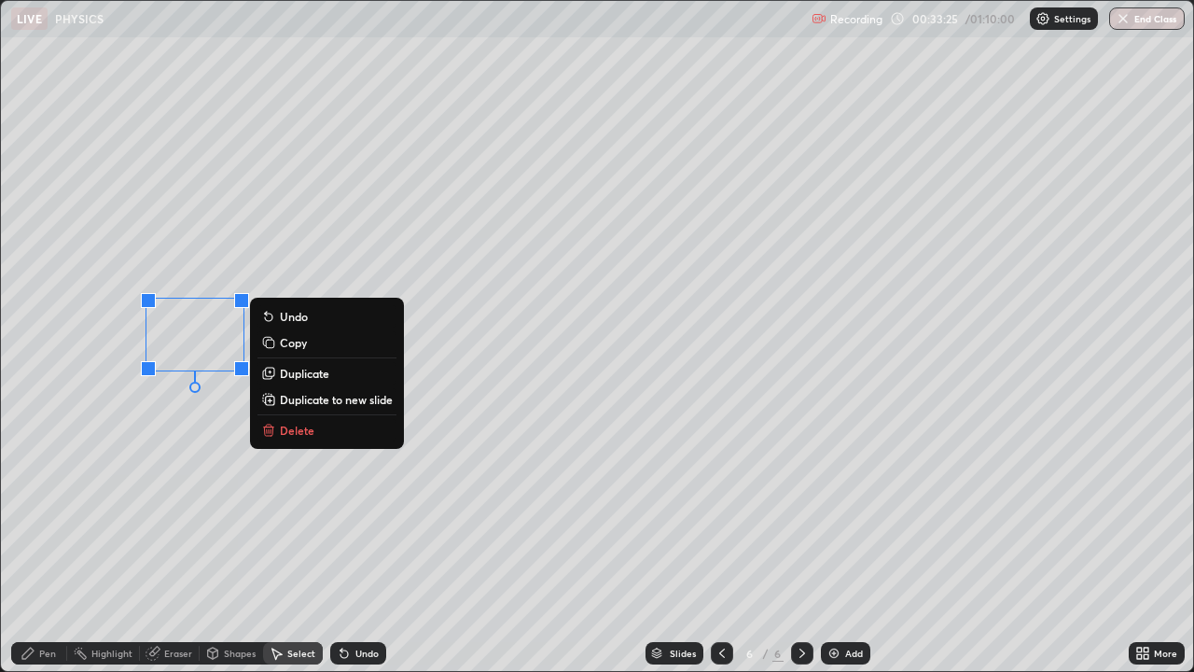
click at [287, 425] on p "Delete" at bounding box center [297, 430] width 35 height 15
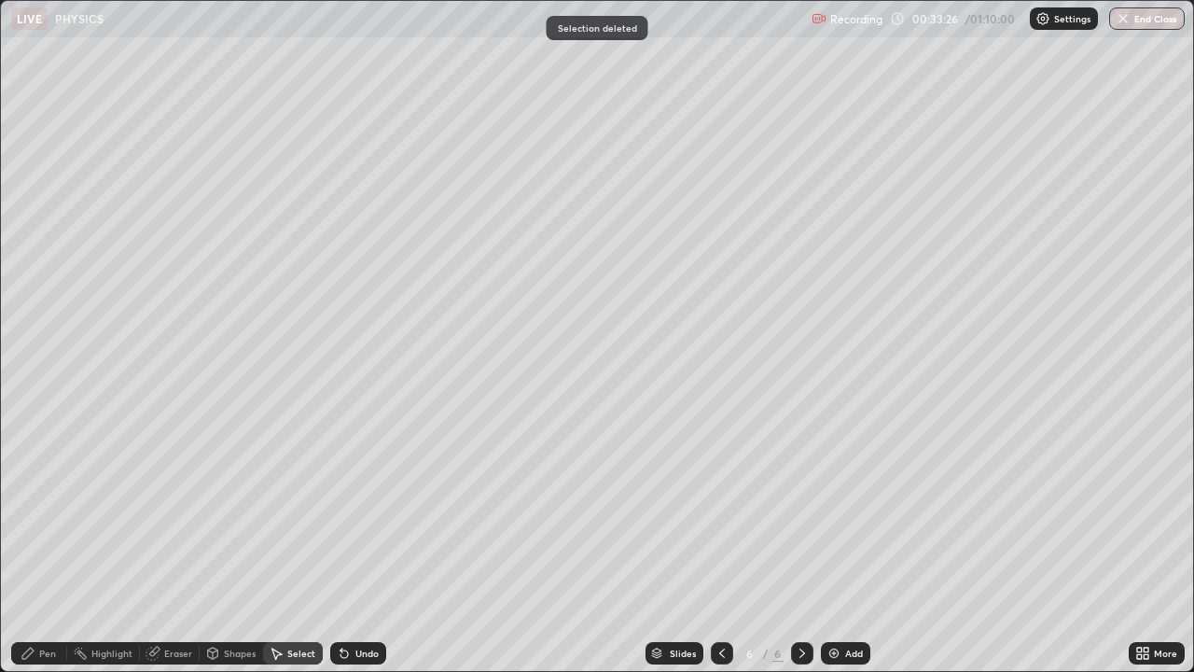
click at [50, 545] on div "Pen" at bounding box center [47, 652] width 17 height 9
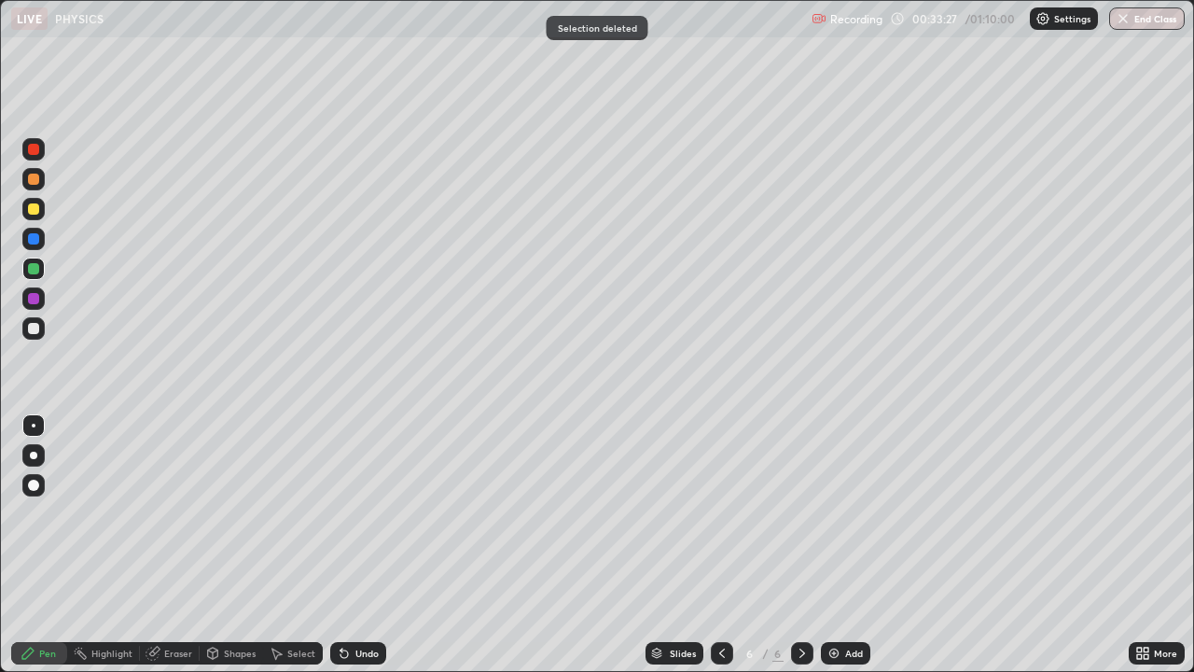
click at [33, 329] on div at bounding box center [33, 328] width 11 height 11
click at [32, 270] on div at bounding box center [33, 268] width 11 height 11
click at [32, 214] on div at bounding box center [33, 208] width 11 height 11
click at [33, 211] on div at bounding box center [33, 208] width 11 height 11
click at [32, 211] on div at bounding box center [33, 208] width 11 height 11
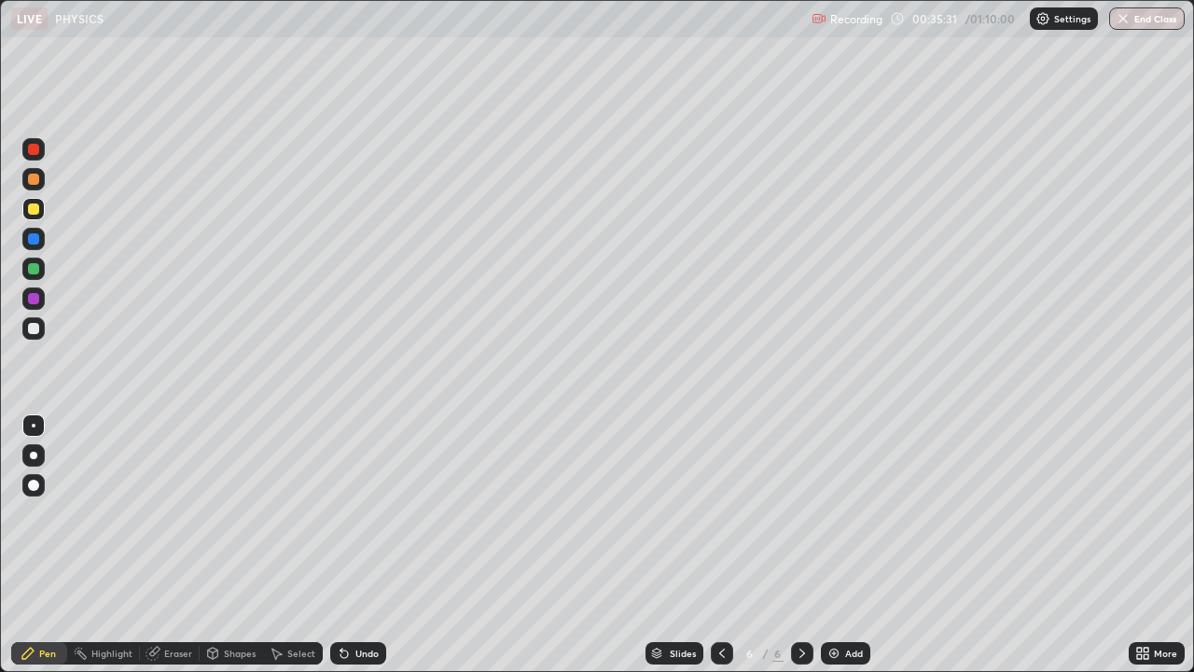
click at [35, 327] on div at bounding box center [33, 328] width 11 height 11
click at [34, 212] on div at bounding box center [33, 208] width 11 height 11
click at [33, 273] on div at bounding box center [33, 268] width 11 height 11
click at [31, 326] on div at bounding box center [33, 328] width 11 height 11
click at [35, 332] on div at bounding box center [33, 328] width 11 height 11
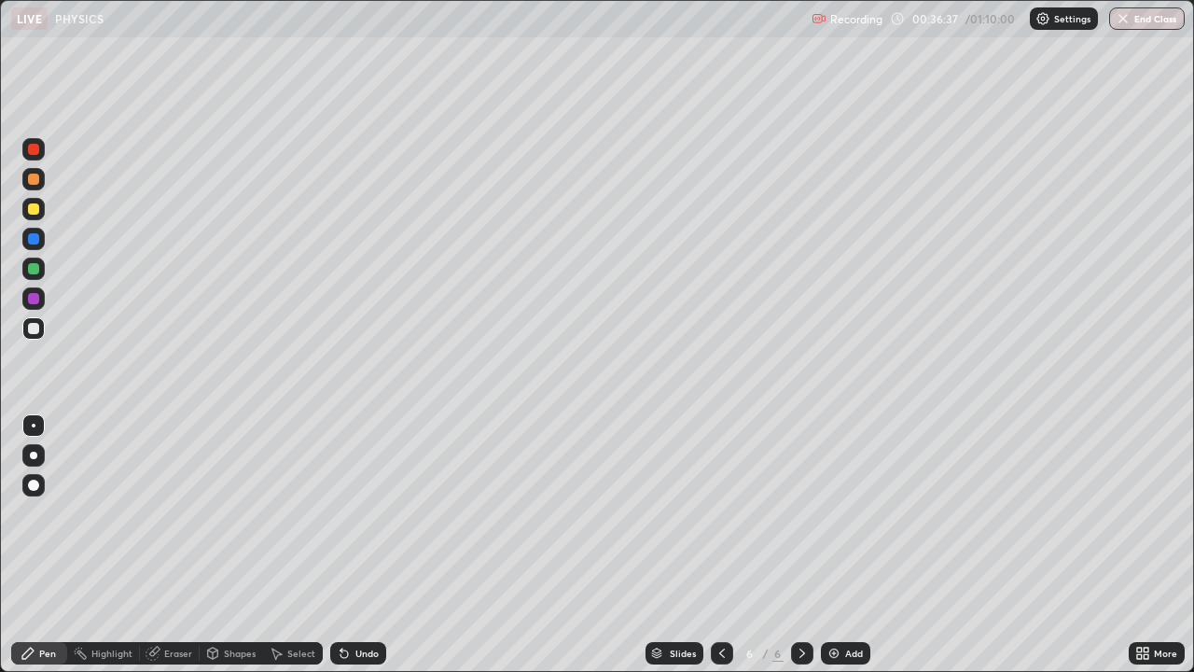
click at [34, 270] on div at bounding box center [33, 268] width 11 height 11
click at [32, 207] on div at bounding box center [33, 208] width 11 height 11
click at [32, 182] on div at bounding box center [33, 179] width 11 height 11
click at [35, 330] on div at bounding box center [33, 328] width 11 height 11
click at [36, 271] on div at bounding box center [33, 268] width 11 height 11
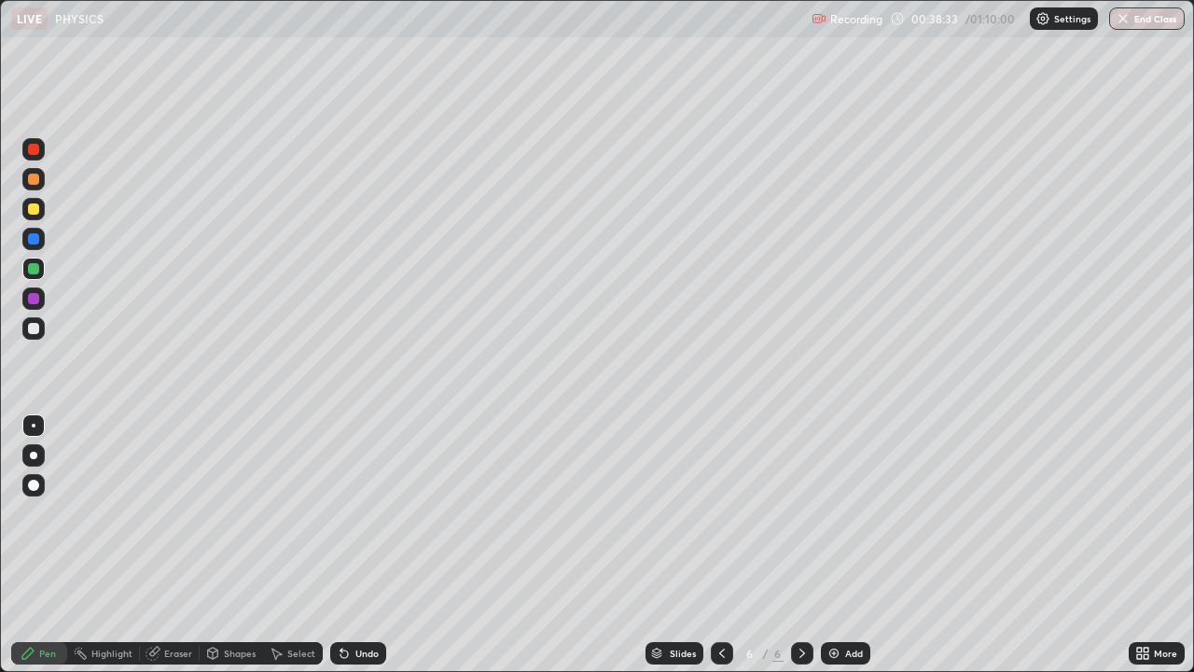
click at [34, 237] on div at bounding box center [33, 238] width 11 height 11
click at [32, 208] on div at bounding box center [33, 208] width 11 height 11
click at [32, 180] on div at bounding box center [33, 179] width 11 height 11
click at [30, 207] on div at bounding box center [33, 208] width 11 height 11
click at [37, 330] on div at bounding box center [33, 328] width 11 height 11
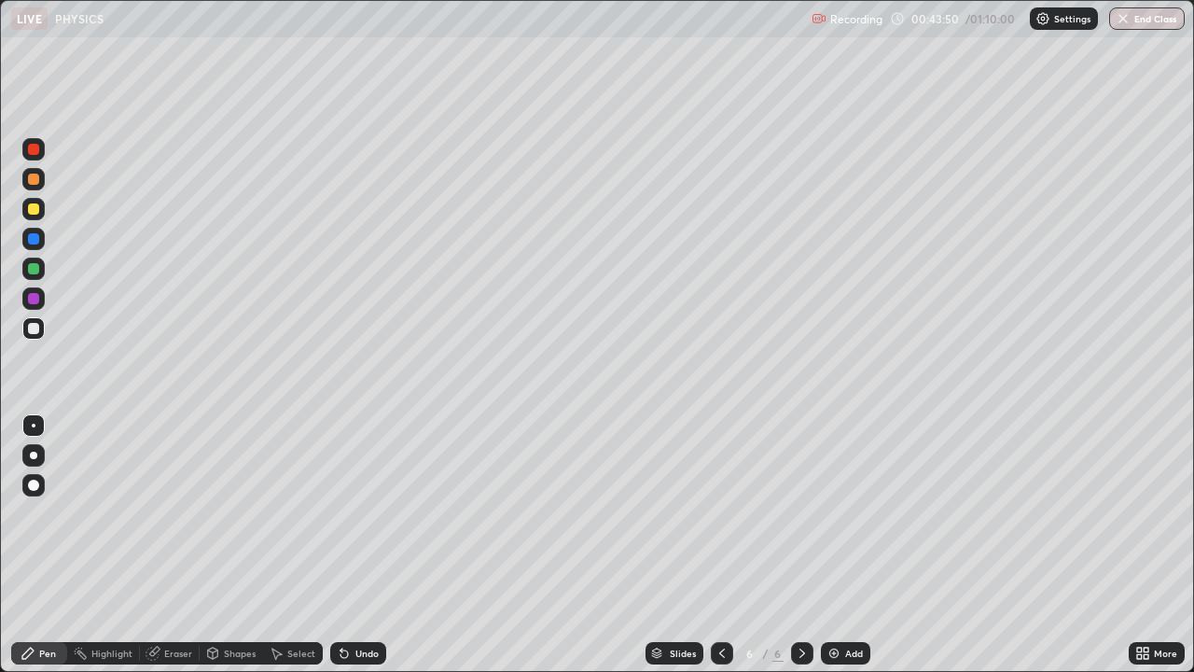
click at [32, 266] on div at bounding box center [33, 268] width 11 height 11
click at [29, 333] on div at bounding box center [33, 328] width 22 height 22
click at [349, 545] on div "Undo" at bounding box center [358, 653] width 56 height 22
click at [368, 545] on div "Undo" at bounding box center [358, 653] width 56 height 22
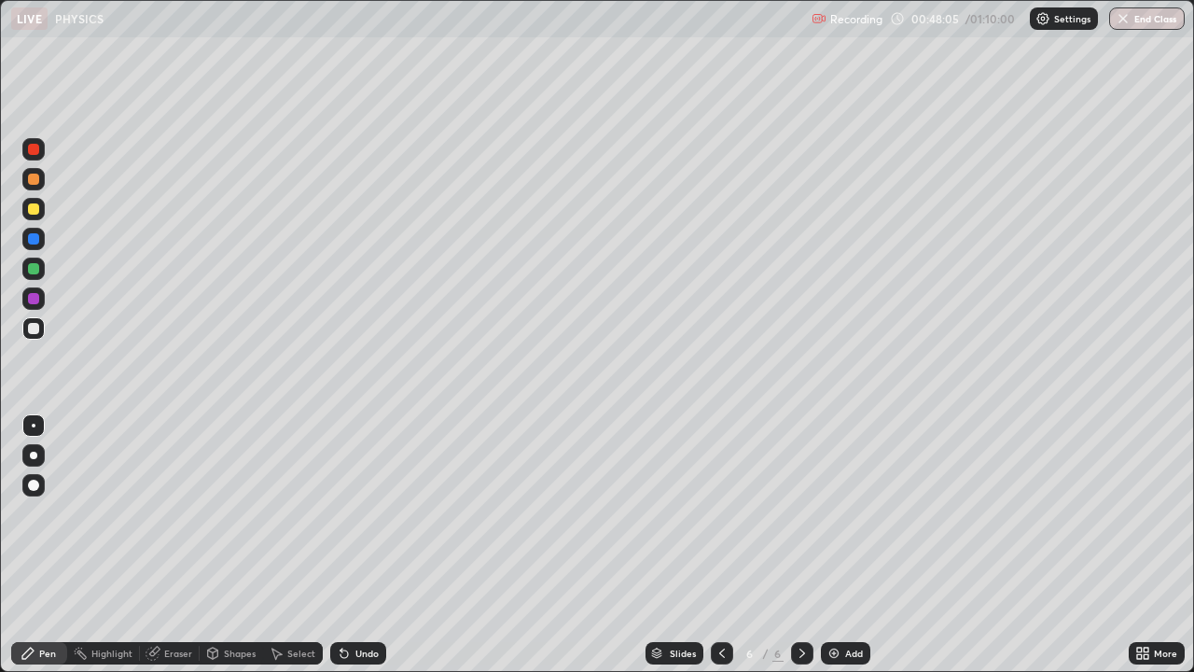
click at [367, 545] on div "Undo" at bounding box center [366, 652] width 23 height 9
click at [369, 545] on div "Undo" at bounding box center [358, 653] width 56 height 22
click at [372, 545] on div "Undo" at bounding box center [358, 653] width 56 height 22
click at [360, 545] on div "Undo" at bounding box center [358, 653] width 56 height 22
click at [1147, 19] on button "End Class" at bounding box center [1147, 18] width 76 height 22
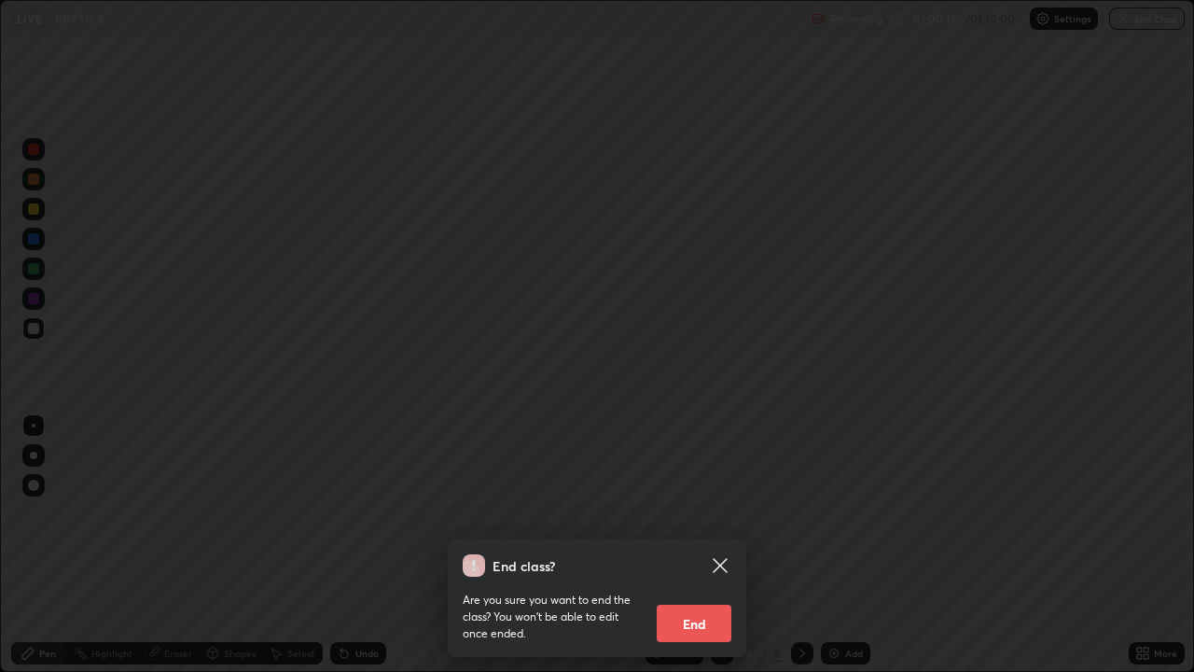
click at [717, 545] on button "End" at bounding box center [694, 622] width 75 height 37
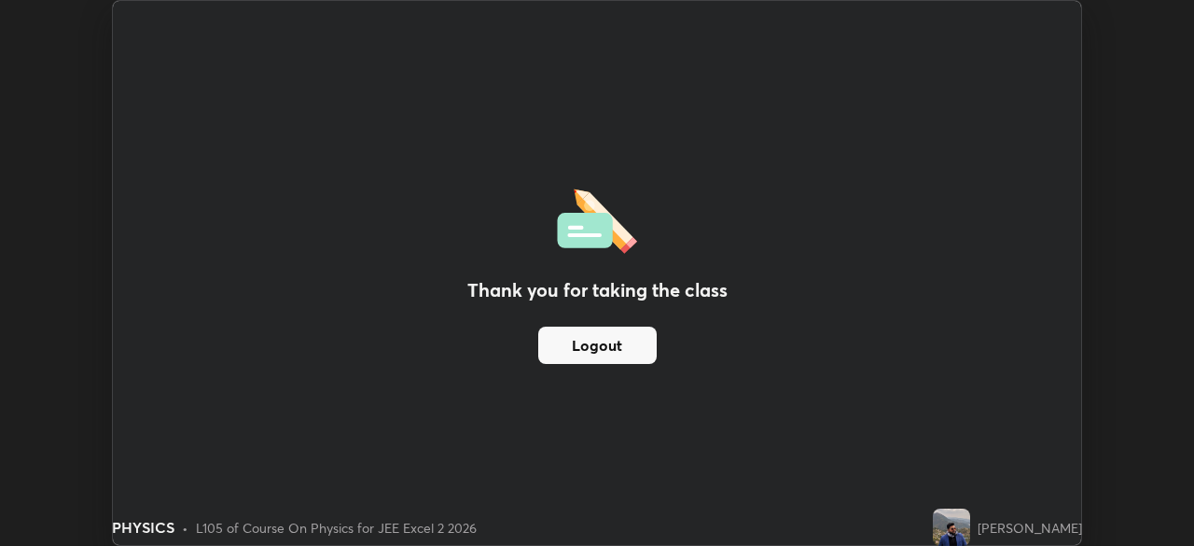
scroll to position [92736, 92088]
